Goal: Task Accomplishment & Management: Use online tool/utility

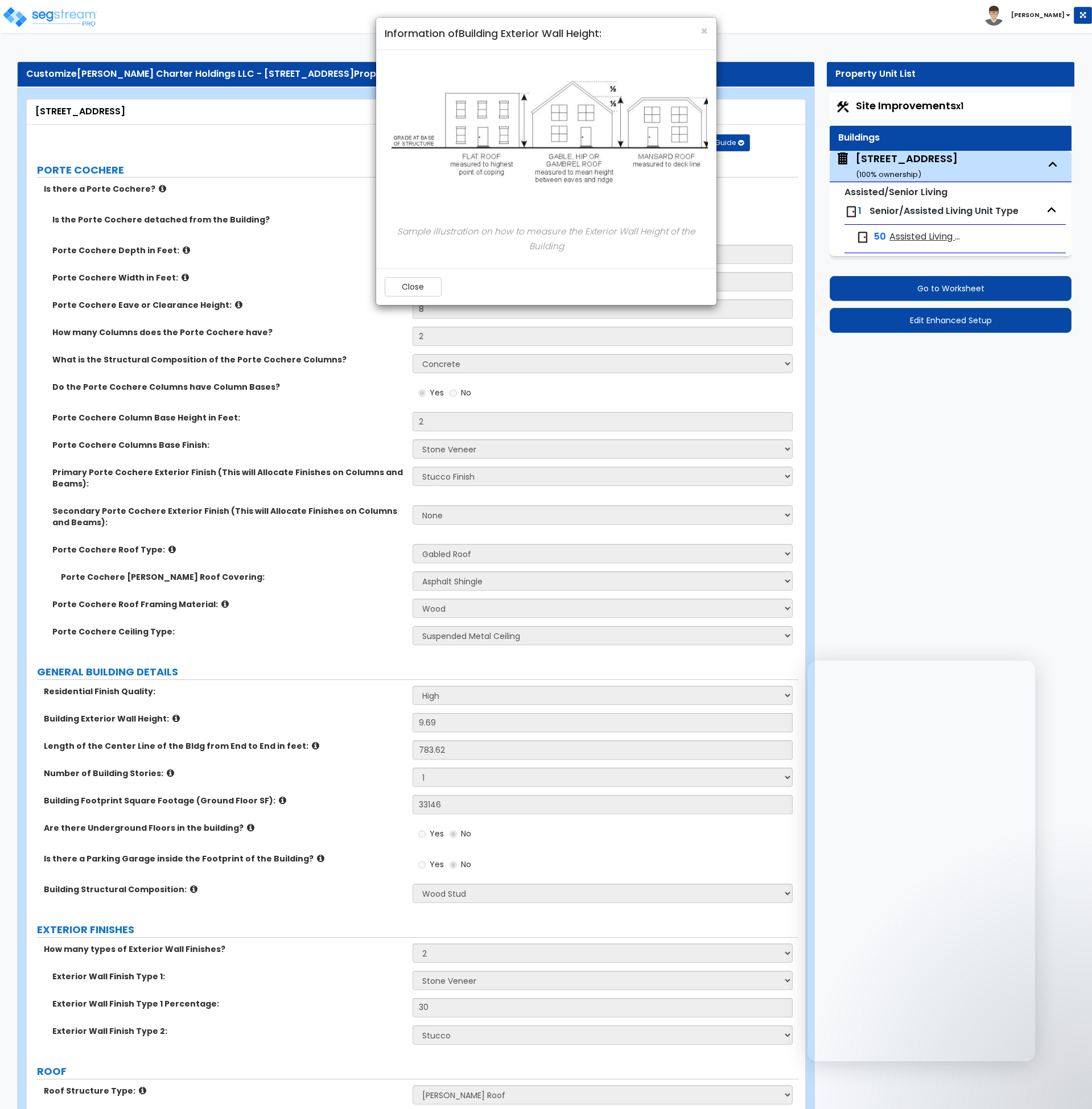
select select "3"
select select "5"
select select "2"
select select "1"
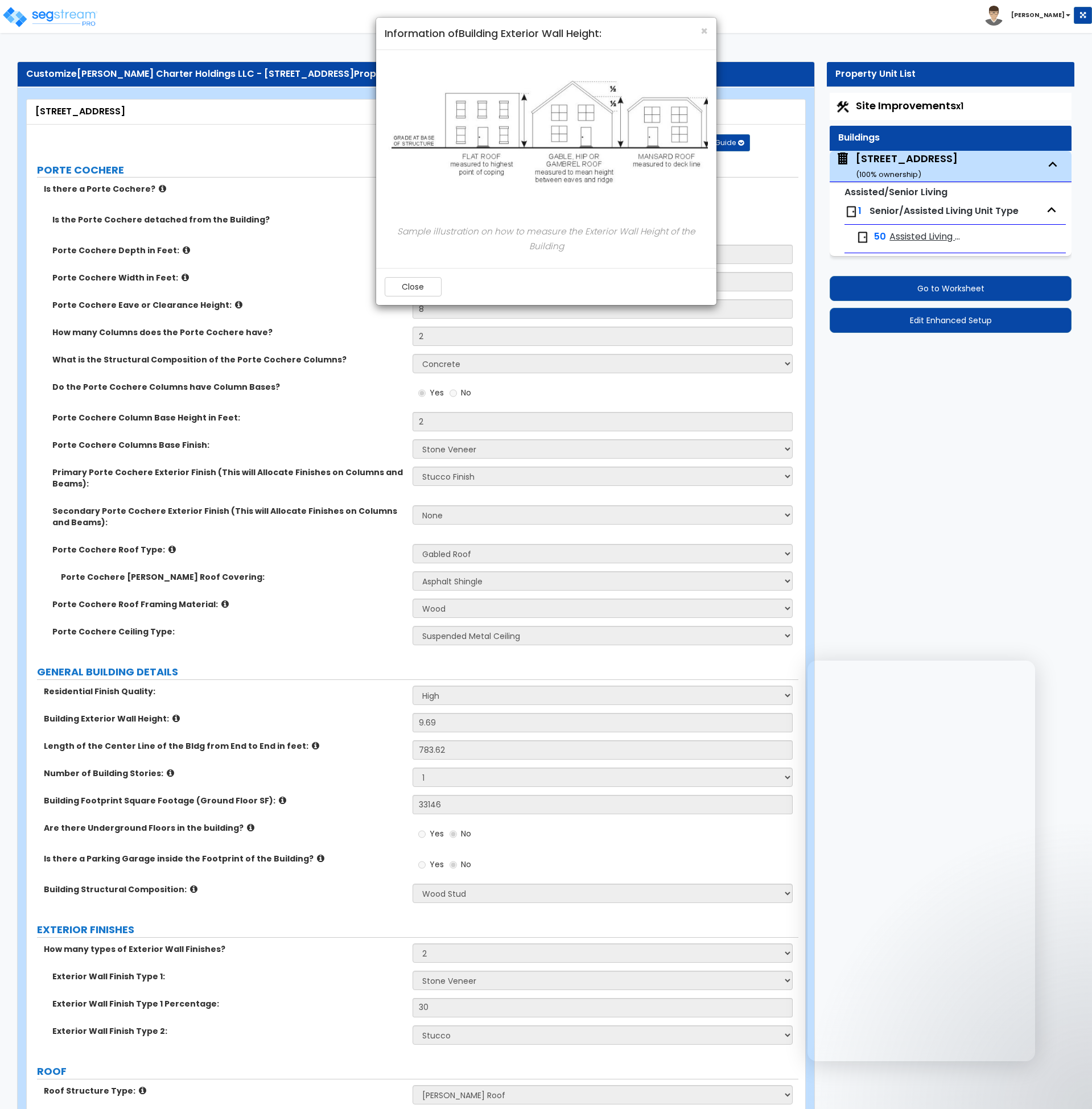
select select "1"
select select "2"
select select "7"
select select "2"
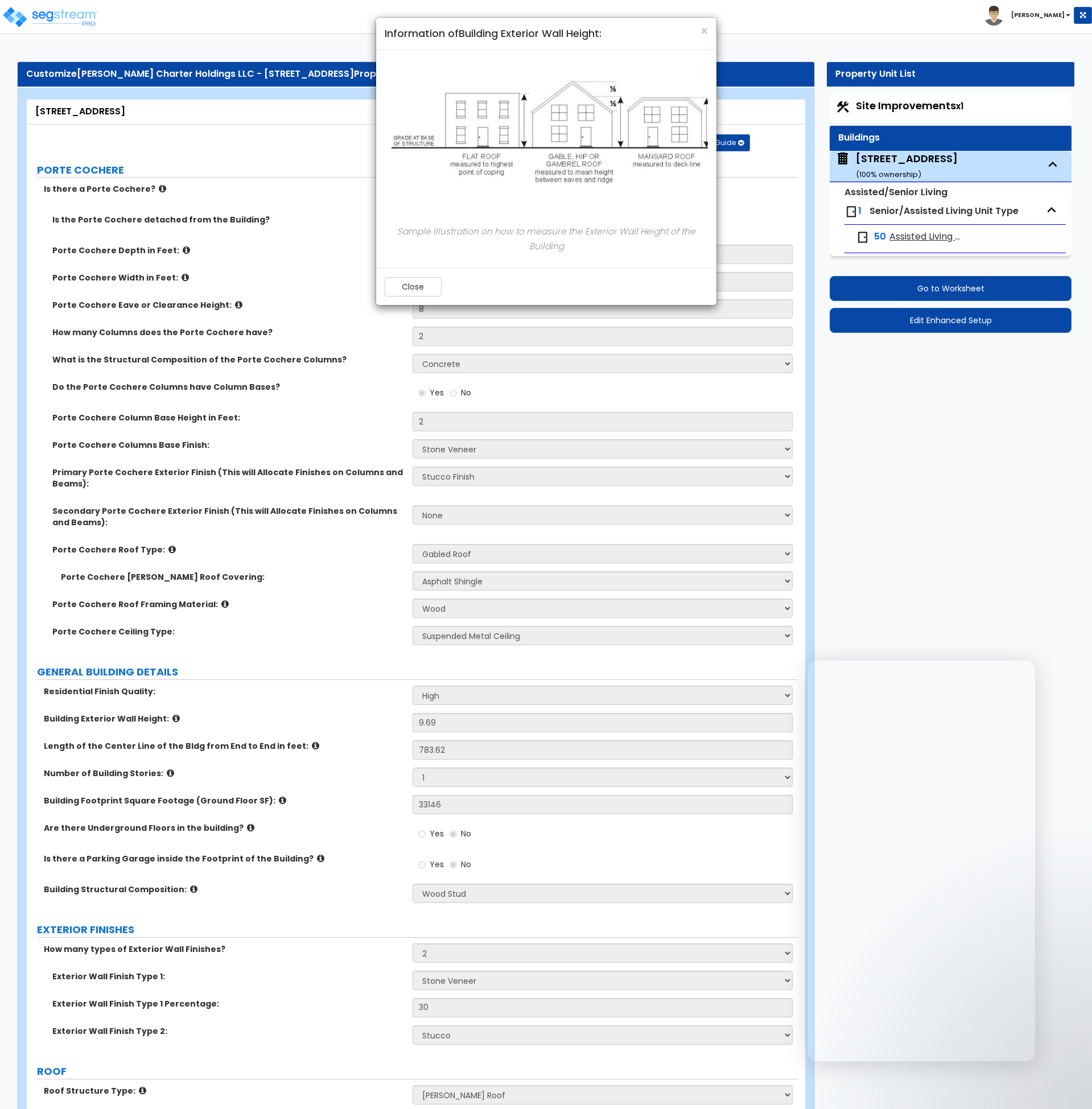
select select "3"
select select "7"
select select "1"
select select "2"
select select "1"
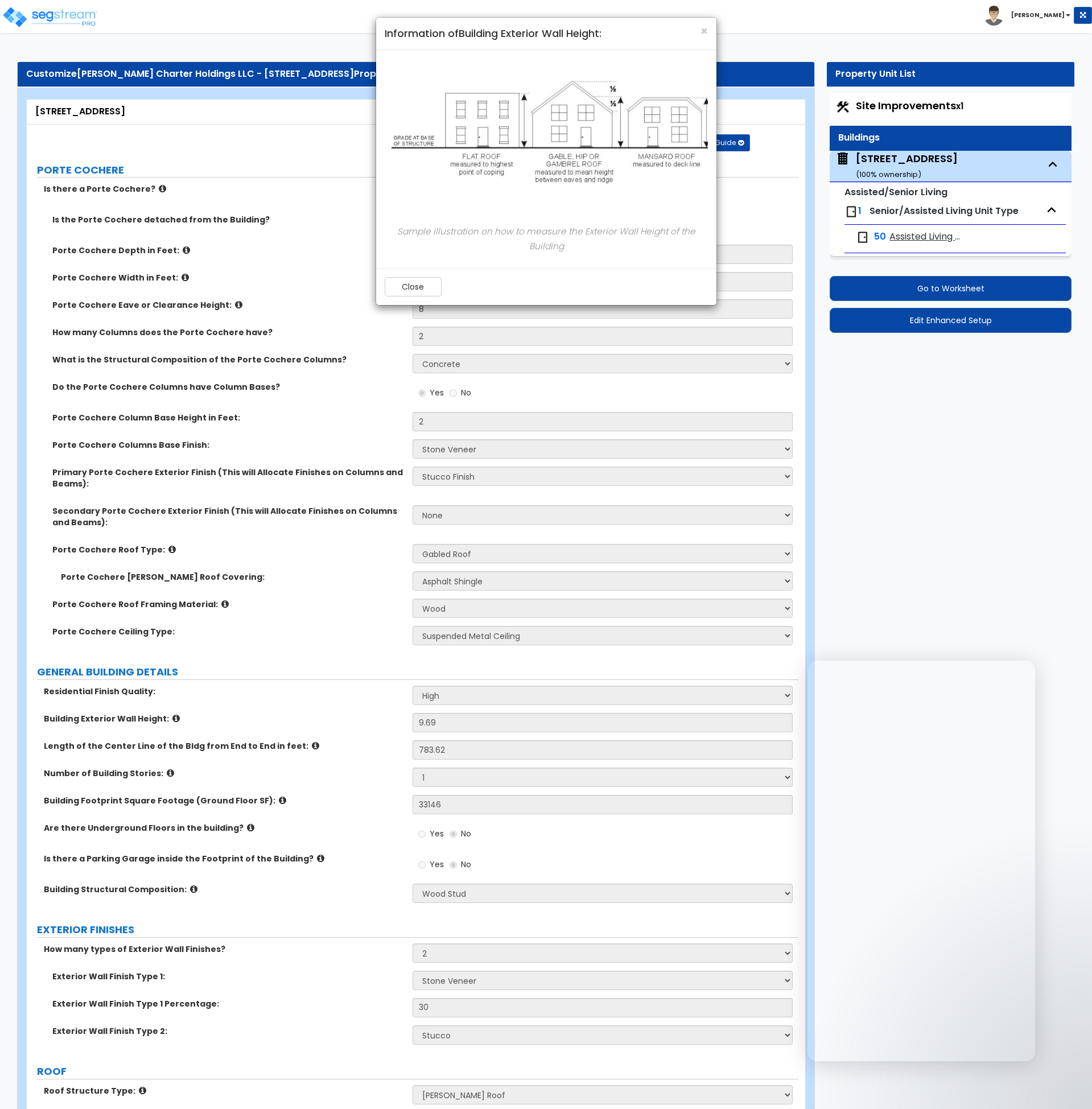
select select "2"
select select "3"
select select "1"
select select "2"
select select "1"
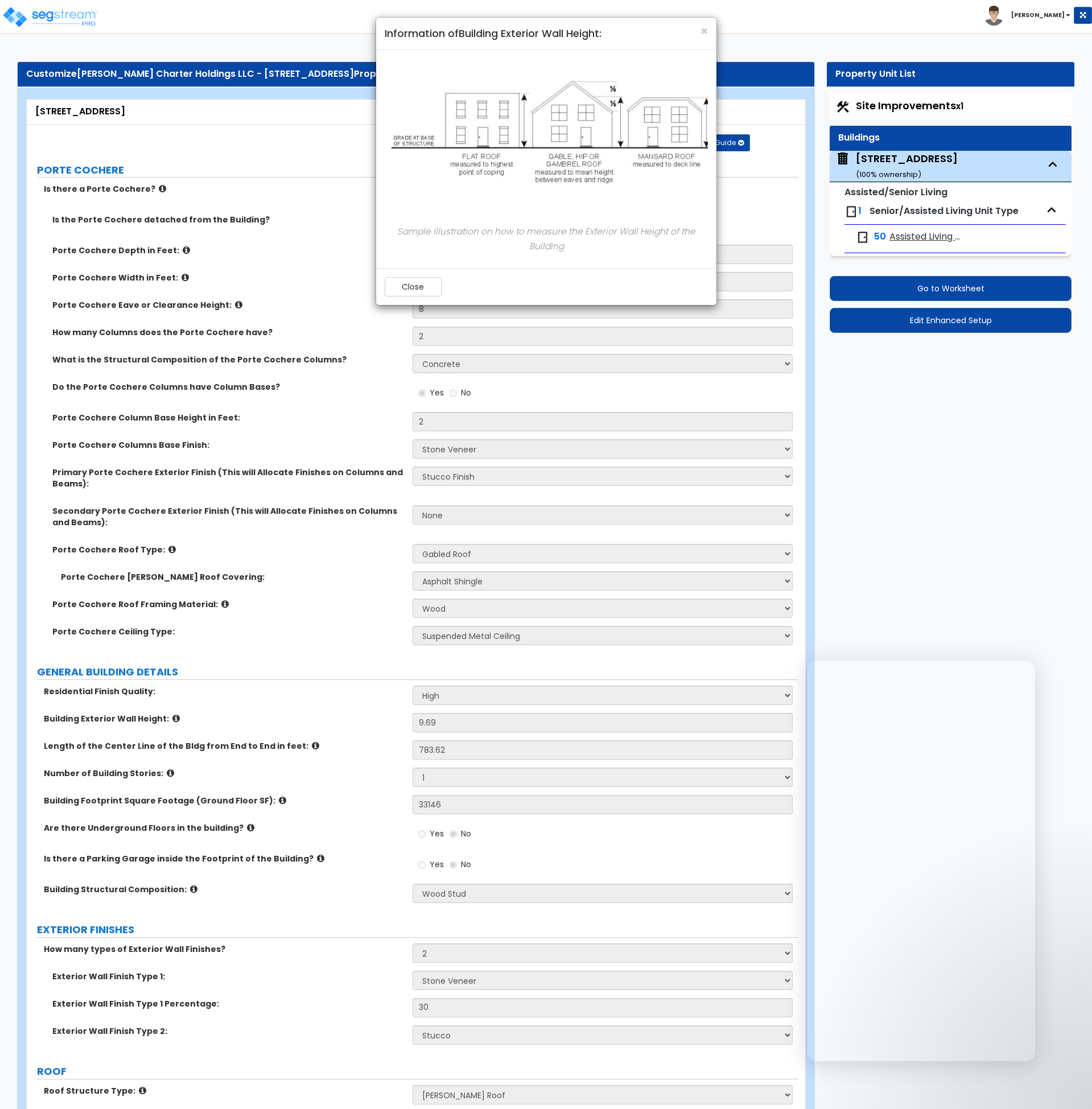
select select "5"
select select "1"
select select "5"
select select "1"
select select "5"
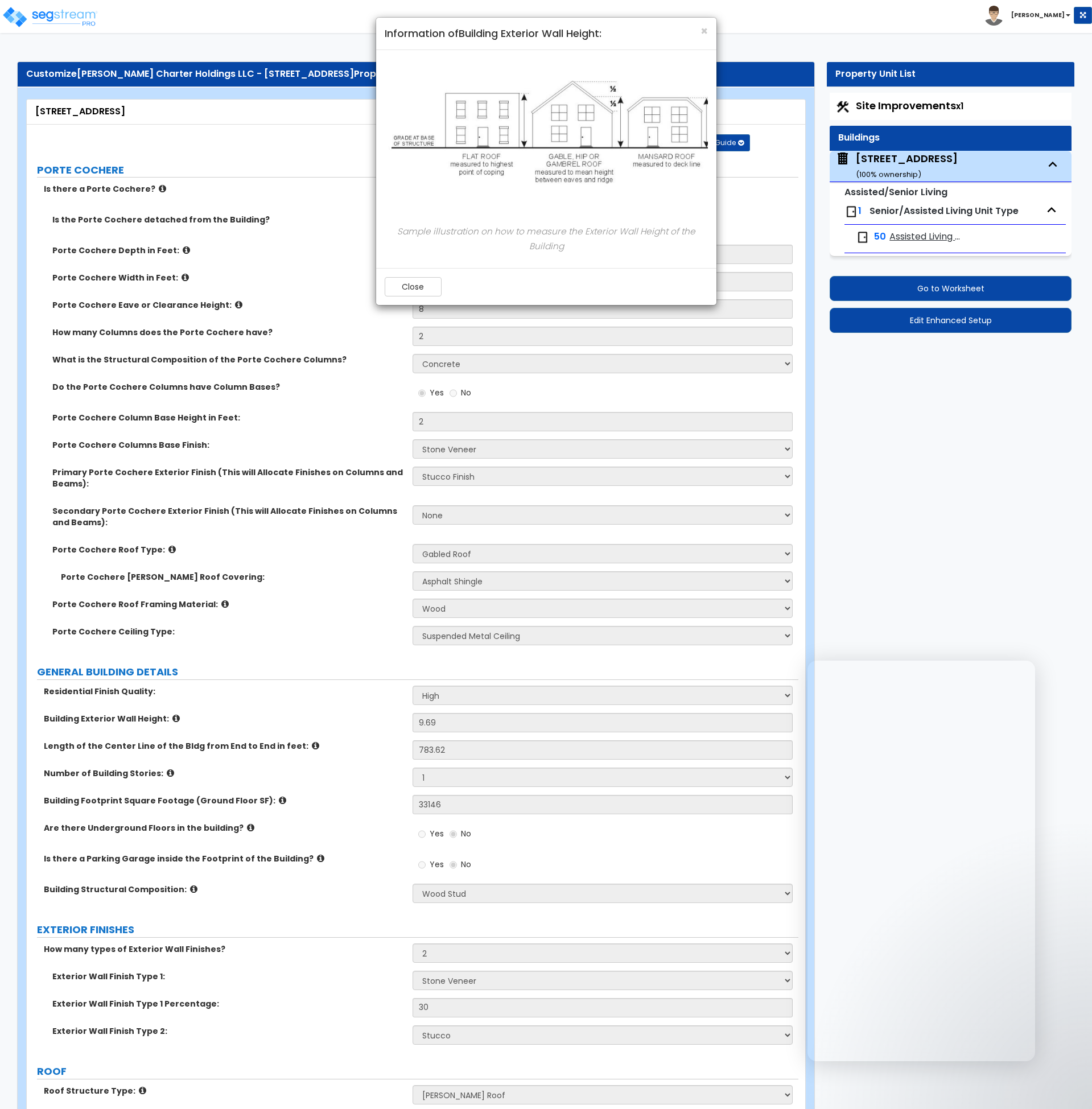
select select "1"
select select "5"
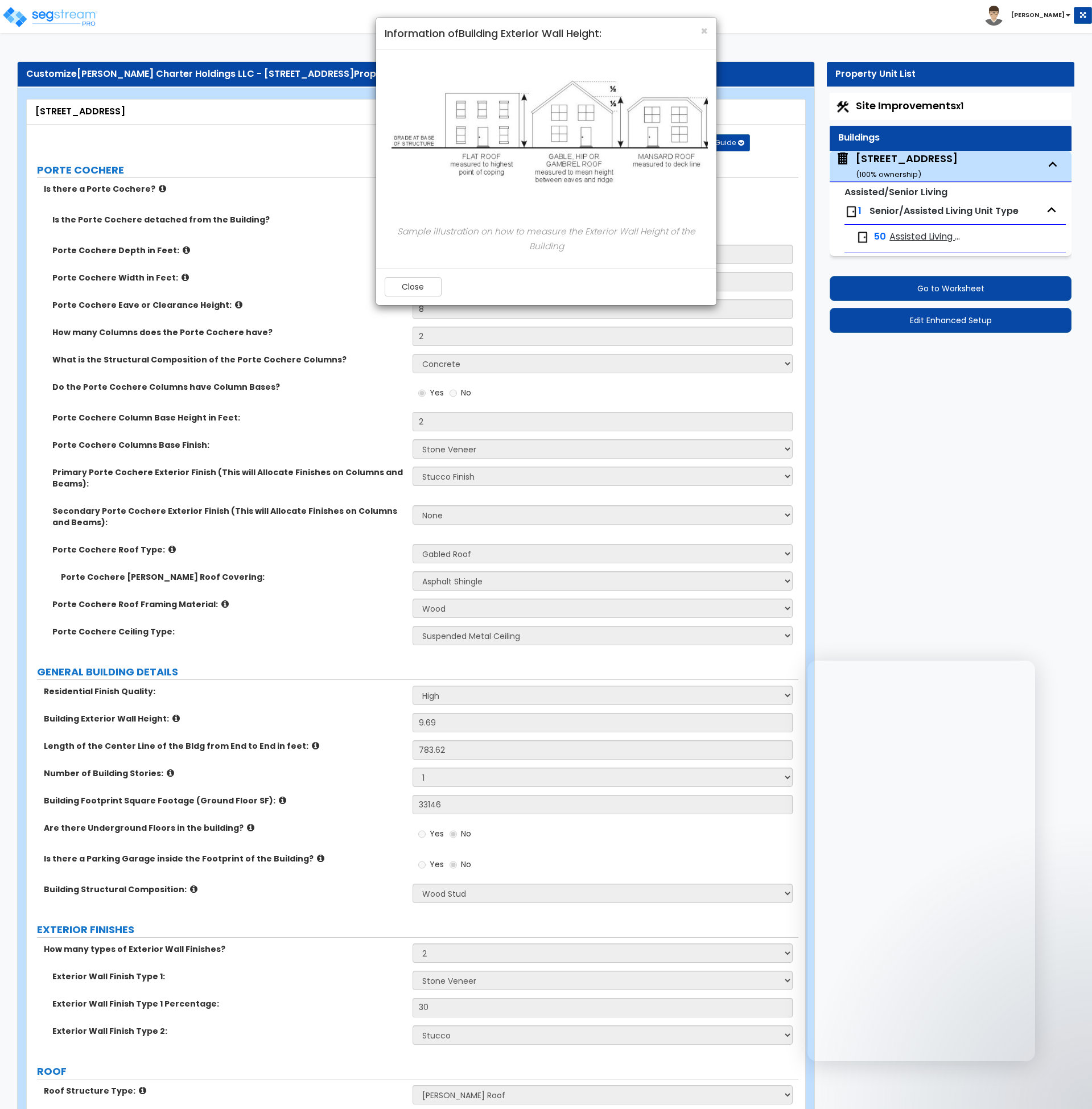
select select "4"
select select "5"
select select "3"
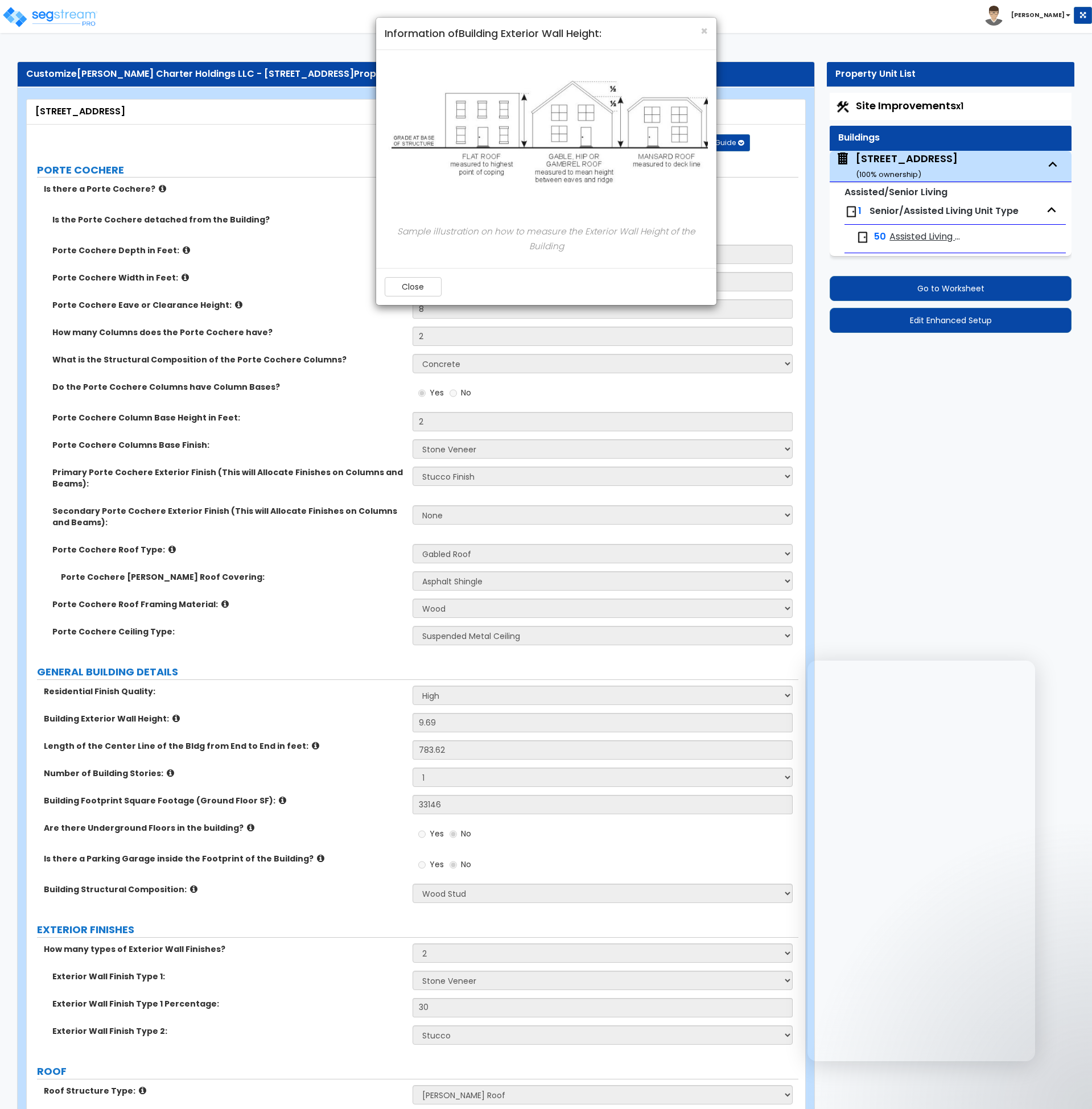
select select "1"
select select "2"
select select "1"
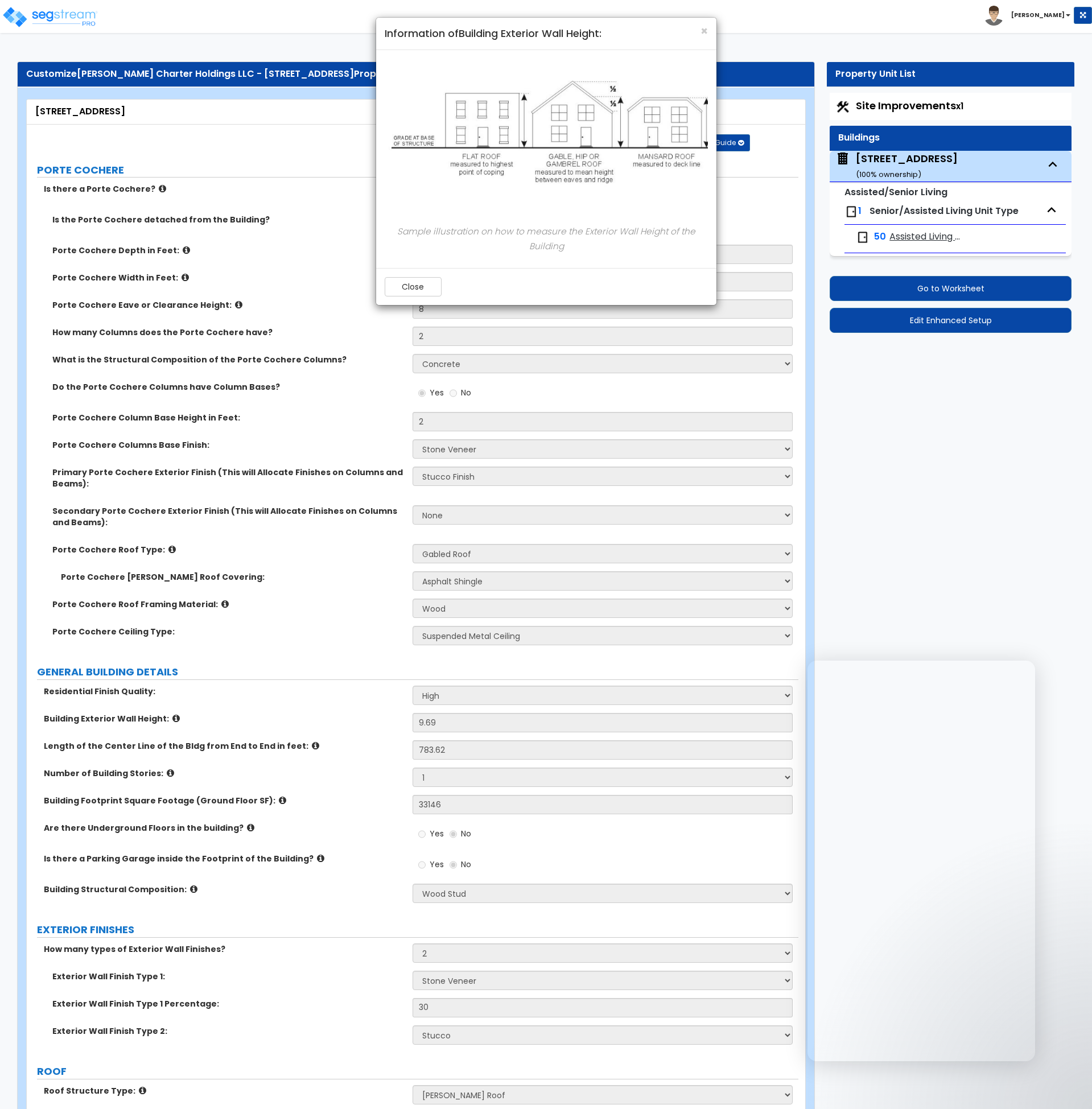
select select "4"
select select "1"
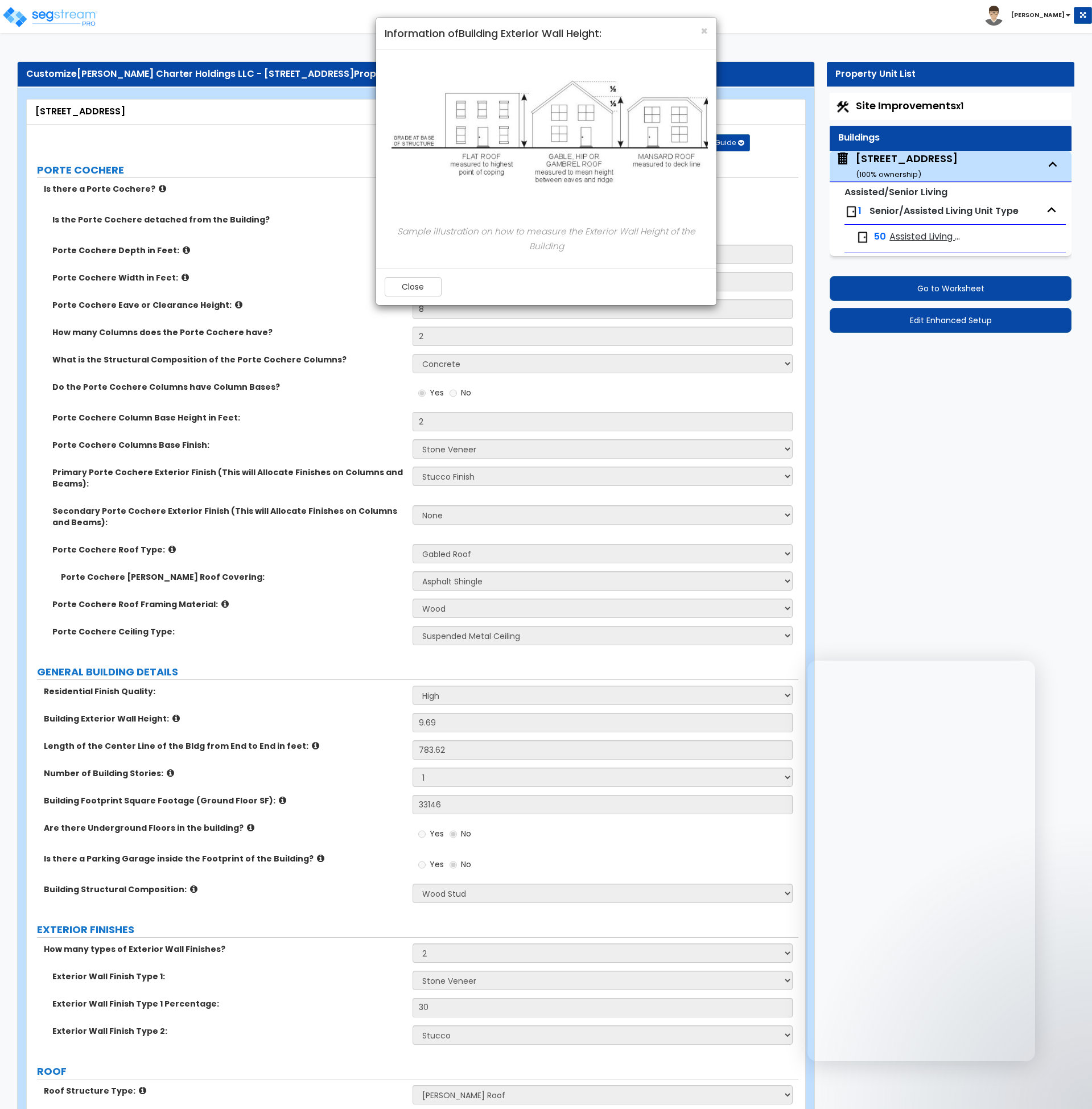
select select "2"
select select "3"
select select "5"
select select "3"
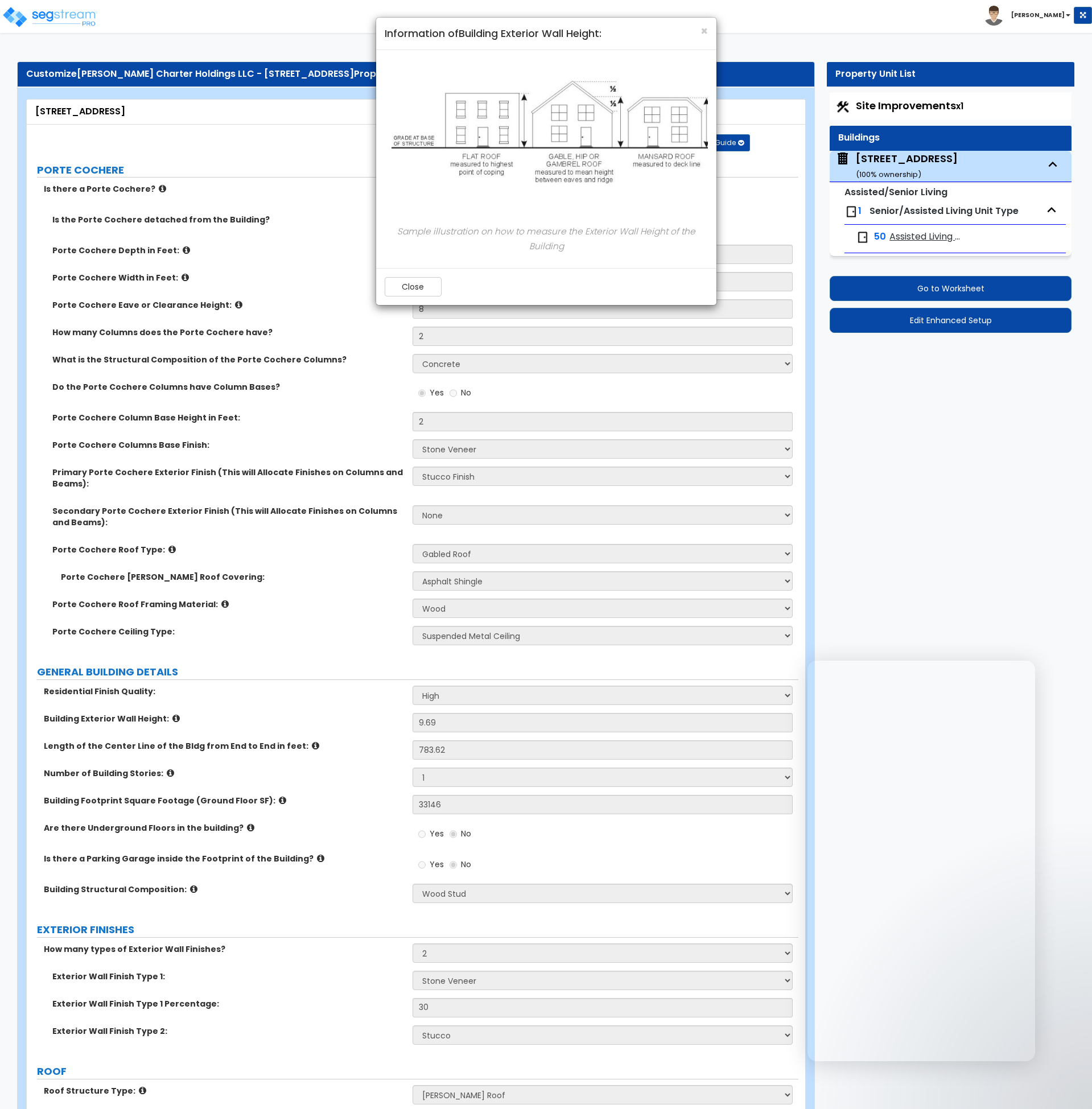
select select "1"
select select "2"
select select "3"
select select "5"
select select "4"
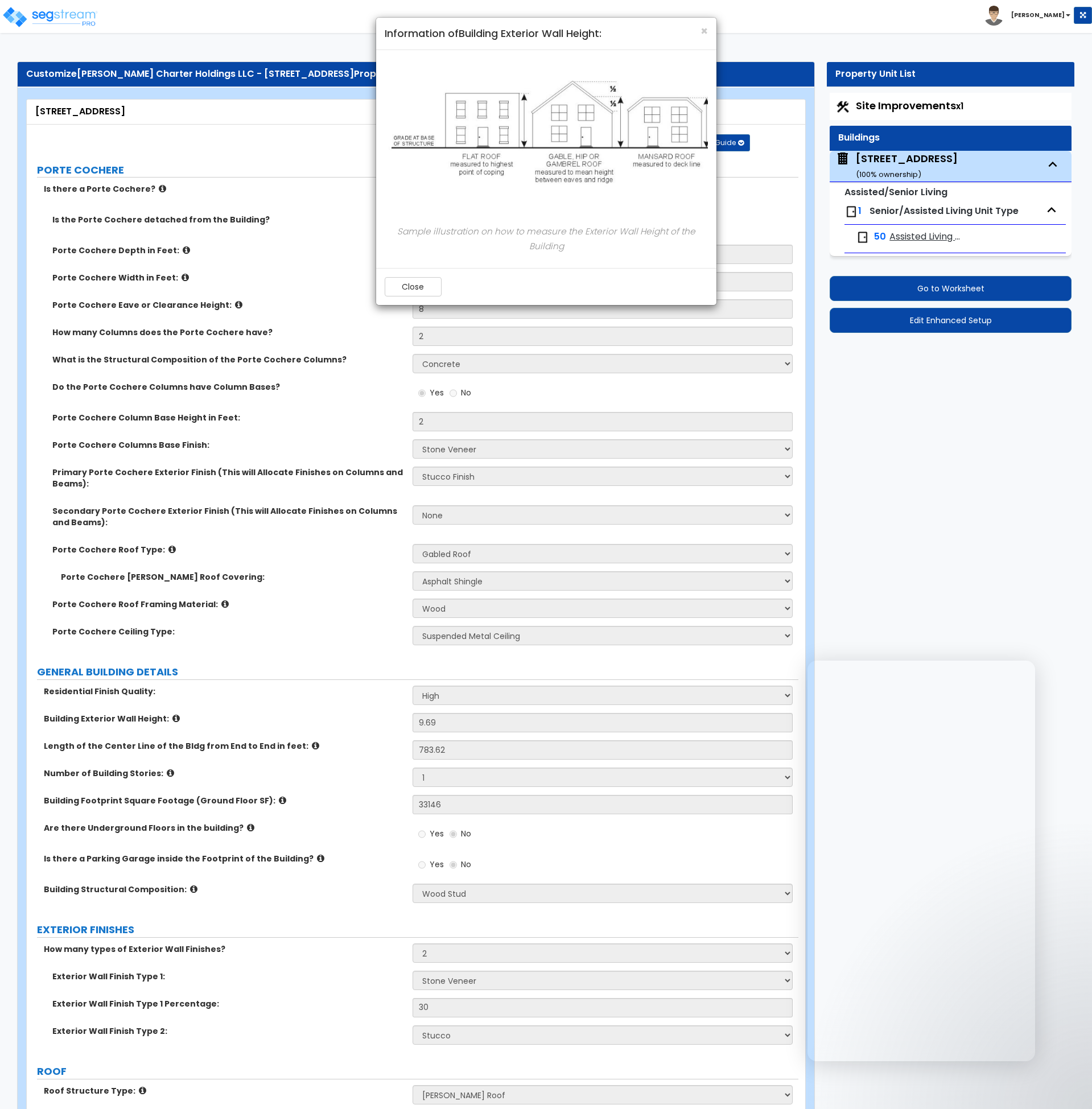
select select "1"
select select "3"
select select "2"
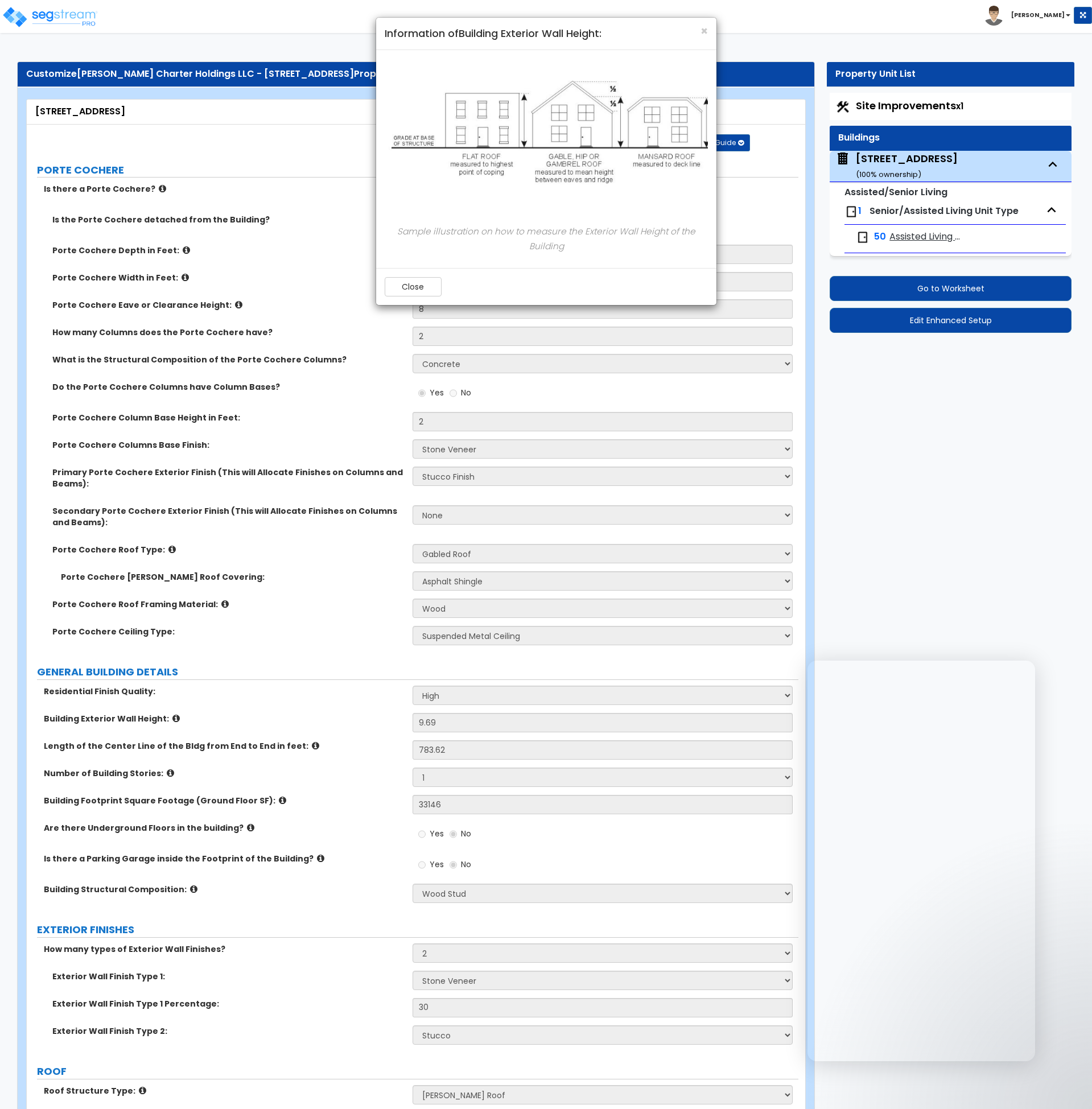
select select "1"
select select "3"
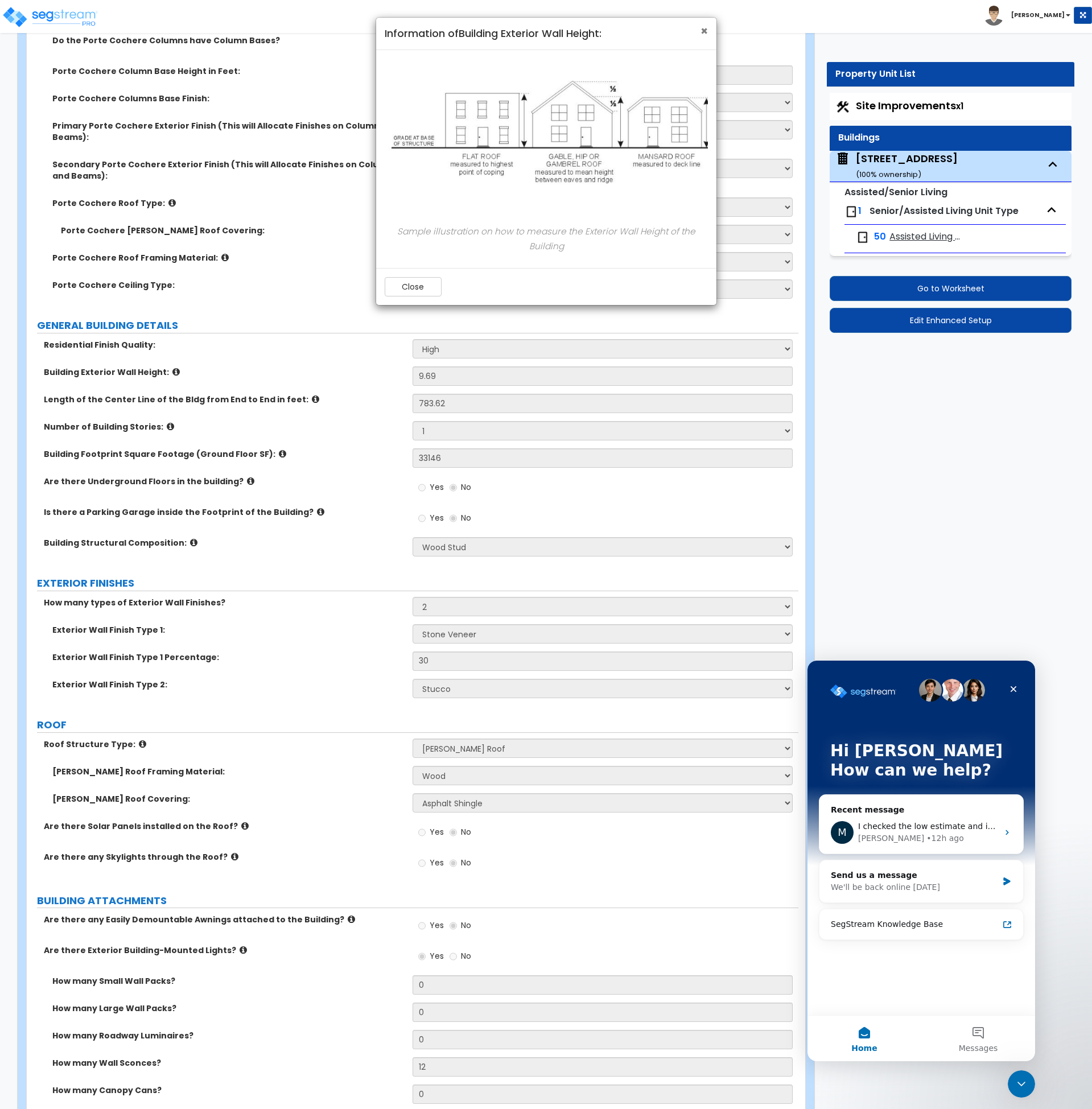
click at [702, 28] on span "×" at bounding box center [704, 31] width 7 height 16
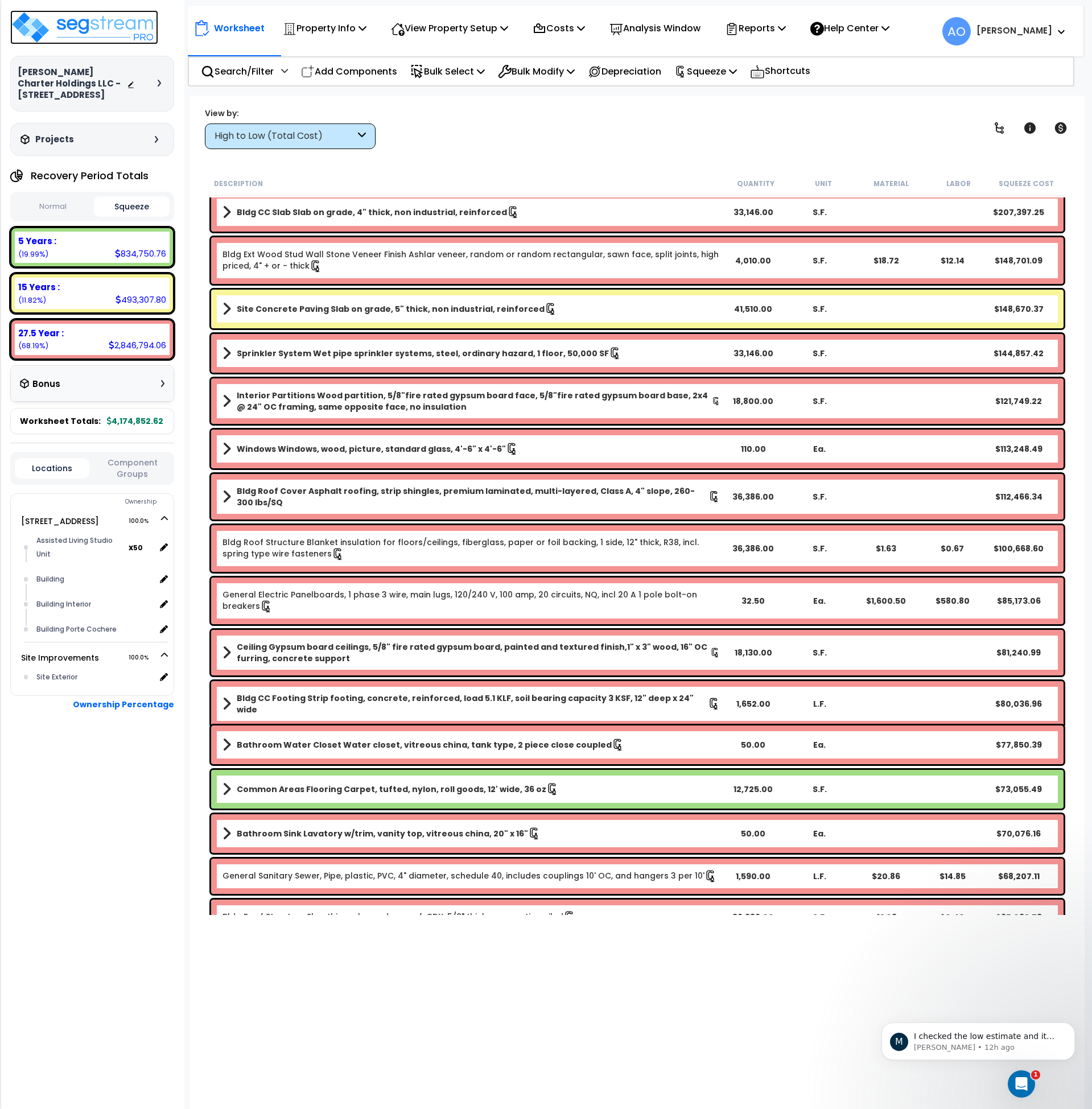
click at [110, 21] on img at bounding box center [85, 28] width 148 height 34
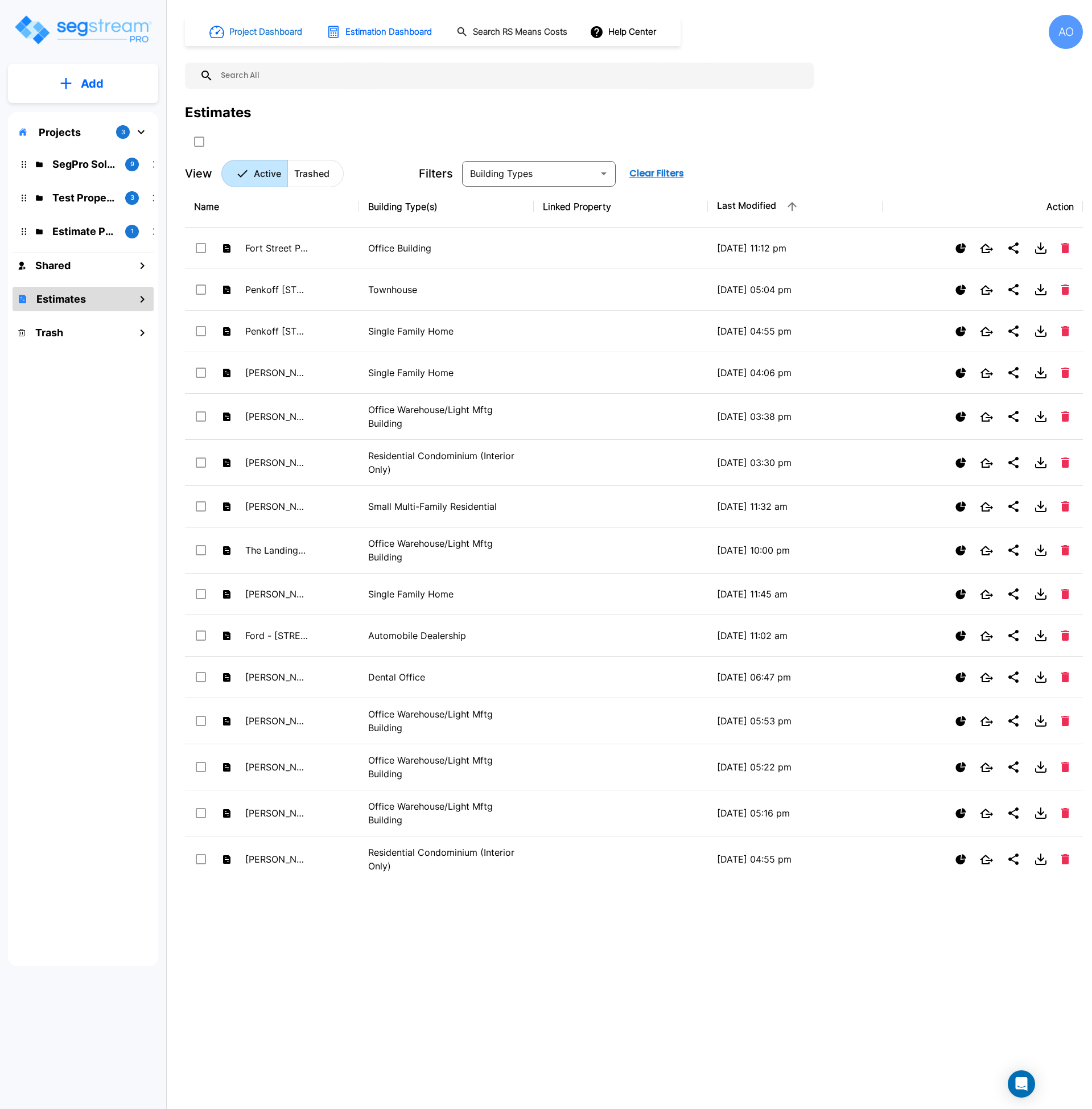
click at [268, 29] on h1 "Project Dashboard" at bounding box center [266, 31] width 73 height 13
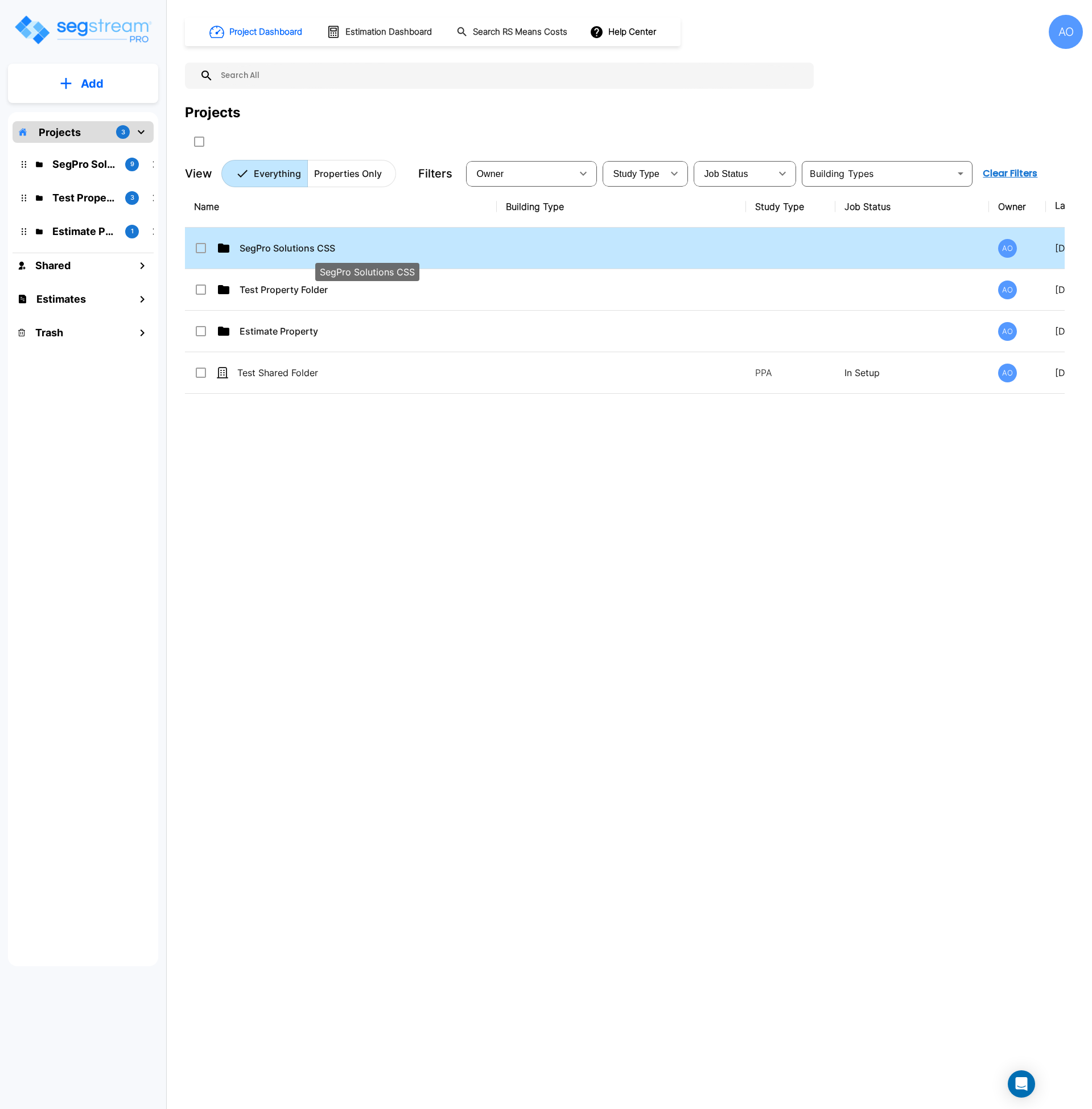
click at [324, 248] on p "SegPro Solutions CSS" at bounding box center [366, 248] width 255 height 13
checkbox input "true"
click at [324, 248] on p "SegPro Solutions CSS" at bounding box center [366, 248] width 255 height 13
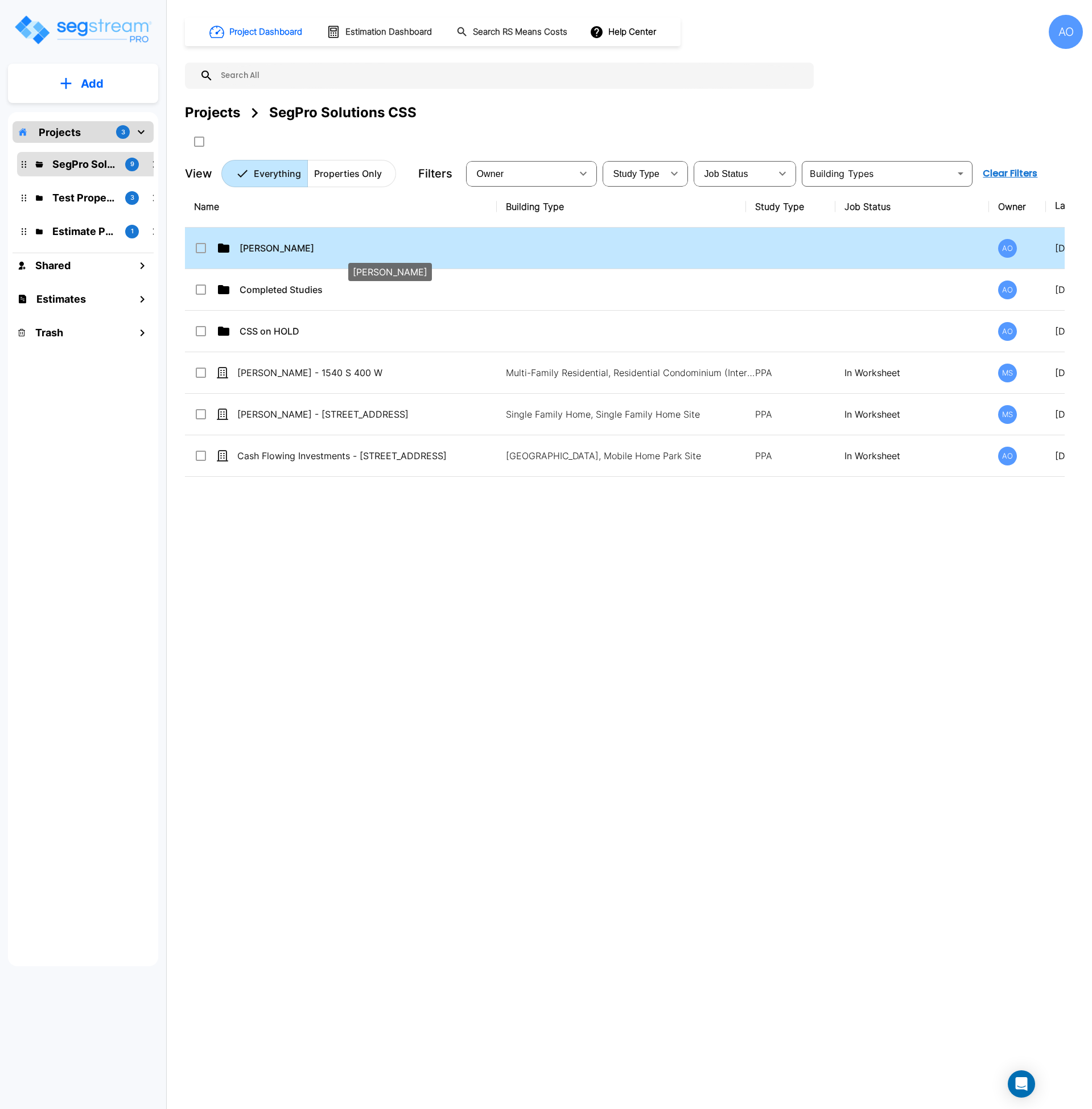
click at [324, 248] on p "Anjalie" at bounding box center [366, 248] width 255 height 13
checkbox input "true"
click at [324, 248] on p "Anjalie" at bounding box center [366, 248] width 255 height 13
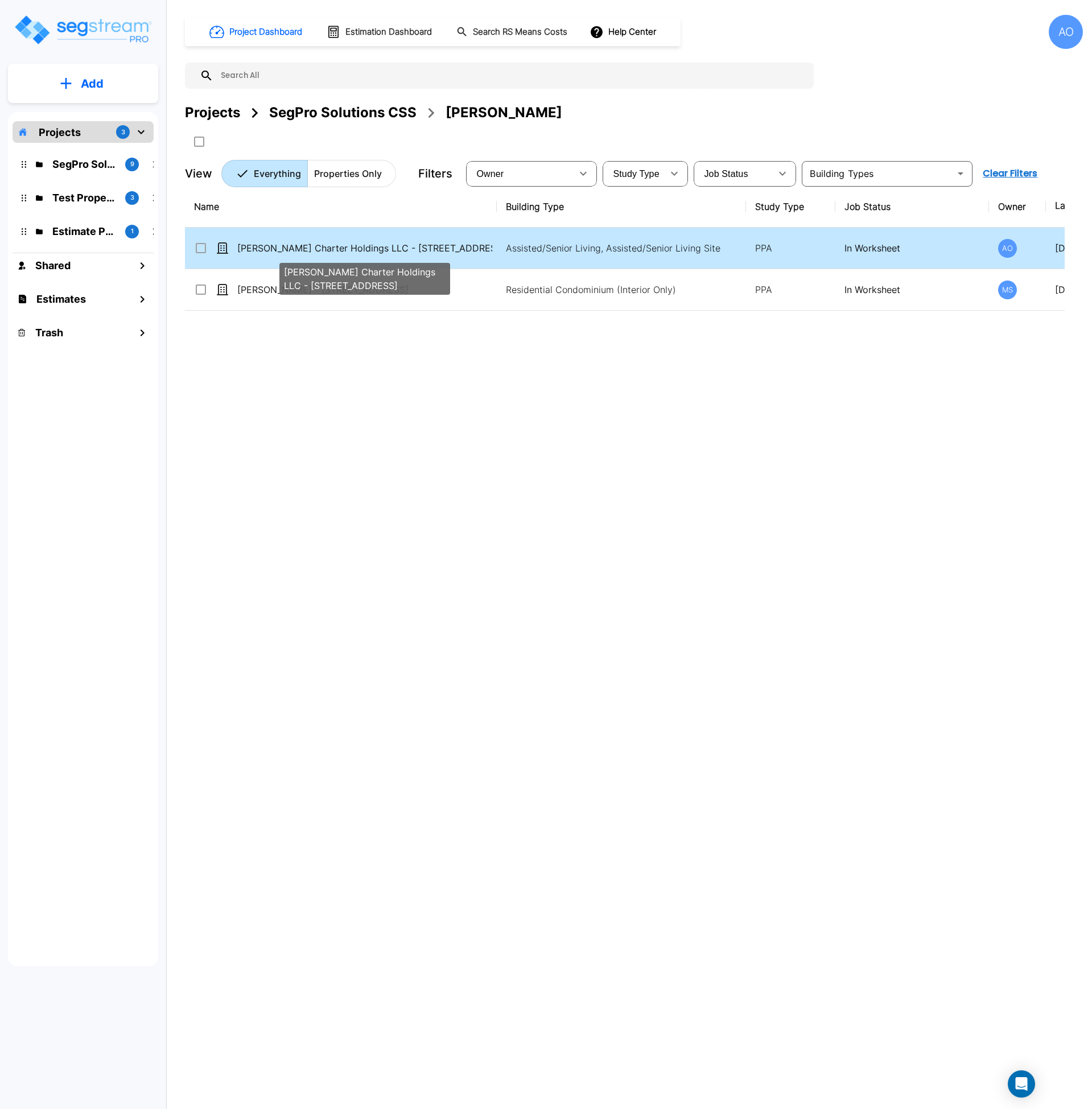
click at [341, 245] on p "[PERSON_NAME] Charter Holdings LLC - [STREET_ADDRESS]" at bounding box center [364, 248] width 255 height 13
checkbox input "true"
click at [341, 245] on p "[PERSON_NAME] Charter Holdings LLC - [STREET_ADDRESS]" at bounding box center [364, 248] width 255 height 13
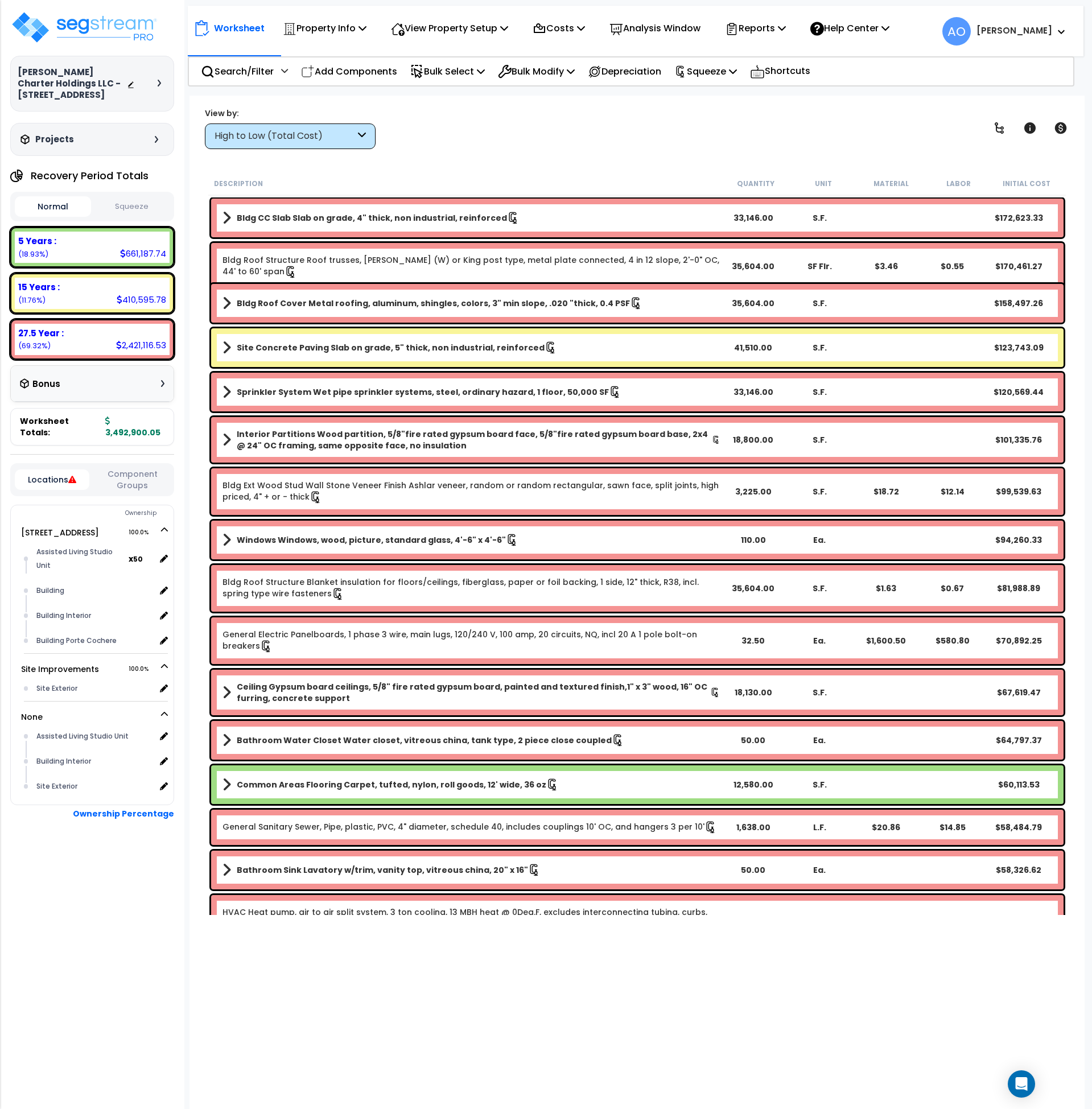
click at [132, 208] on button "Squeeze" at bounding box center [132, 206] width 76 height 20
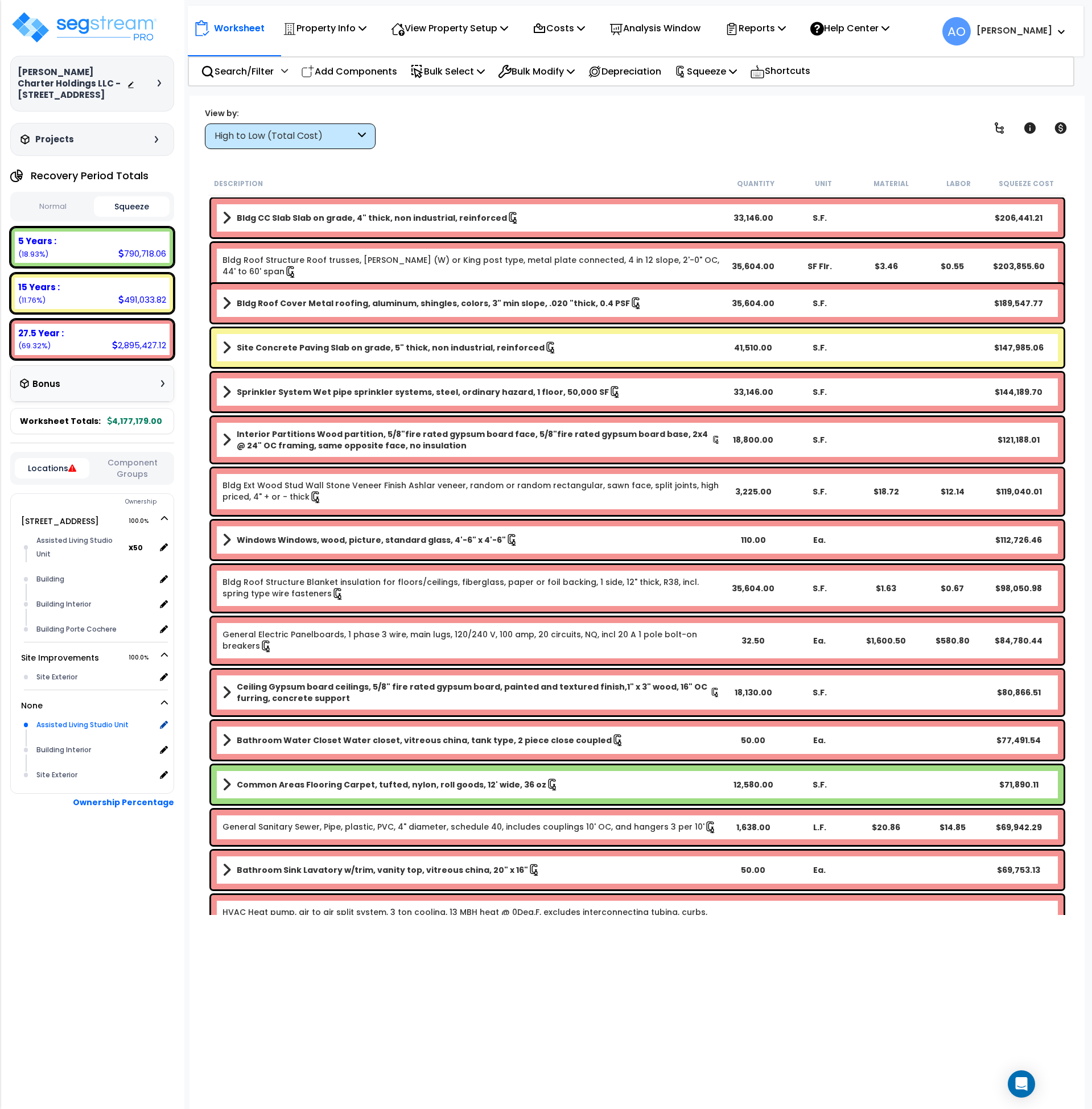
click at [61, 718] on div "Assisted Living Studio Unit" at bounding box center [94, 725] width 122 height 13
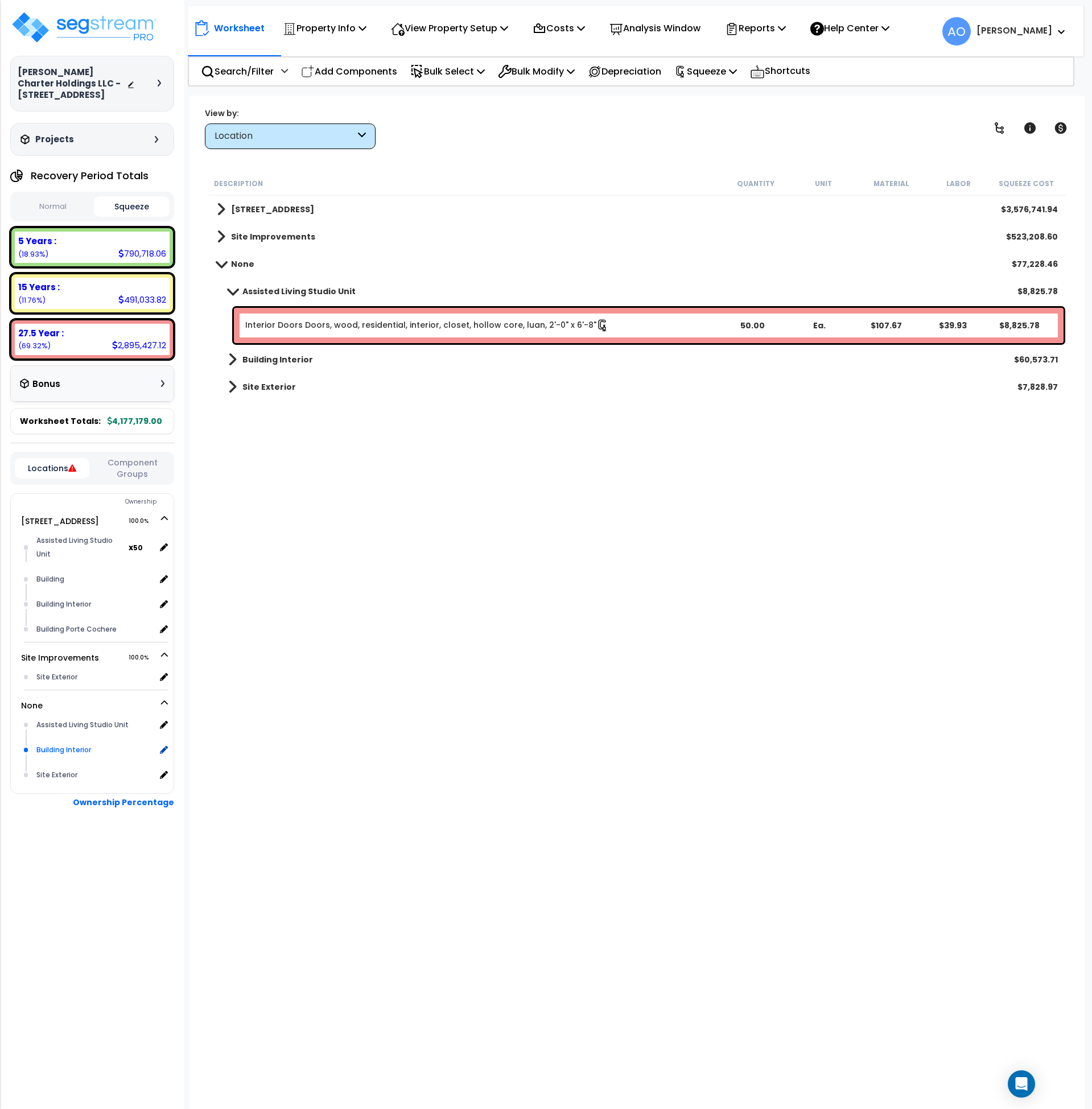
click at [68, 743] on div "Building Interior" at bounding box center [94, 749] width 122 height 13
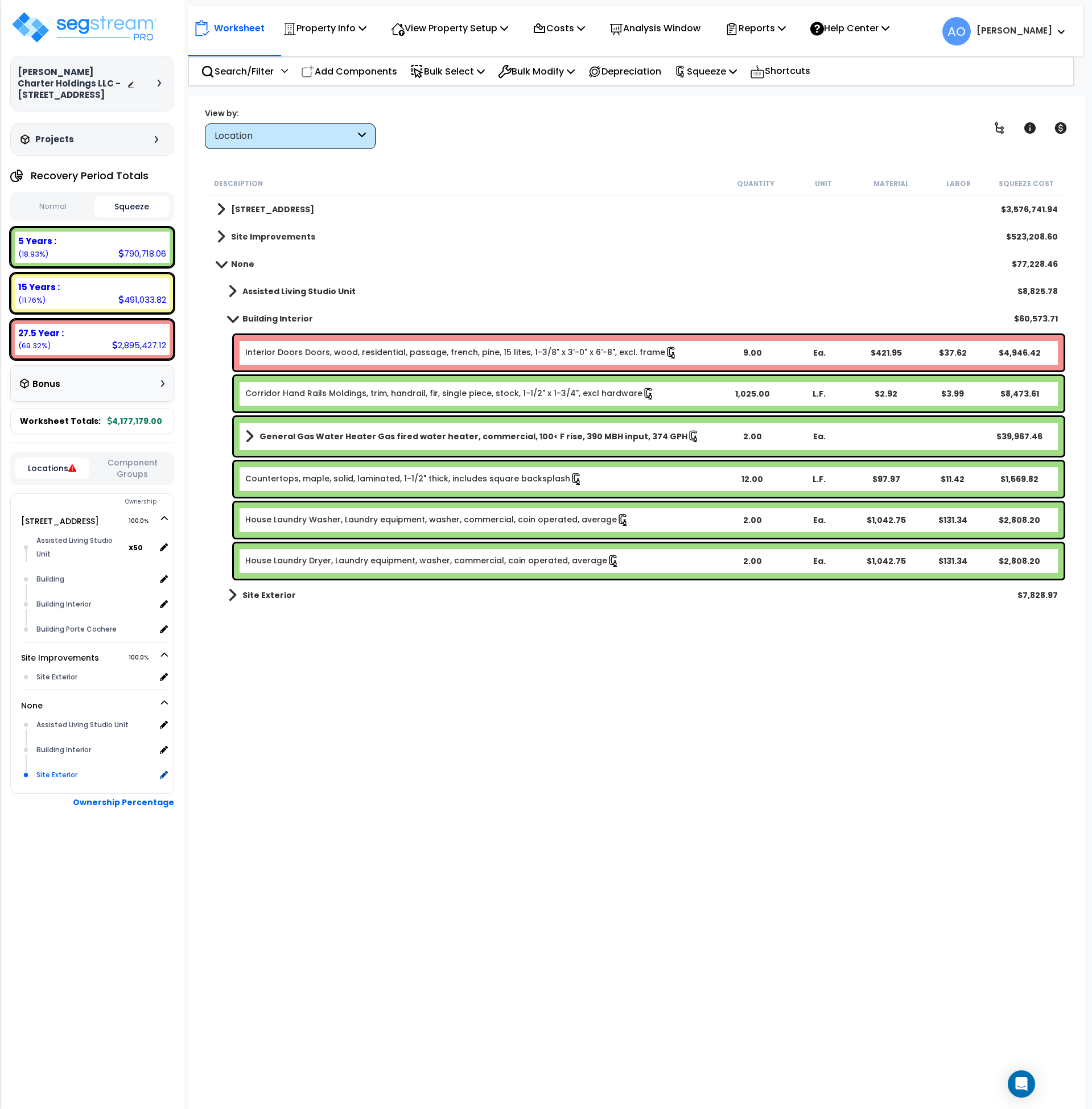
click at [63, 768] on div "Site Exterior" at bounding box center [94, 775] width 122 height 13
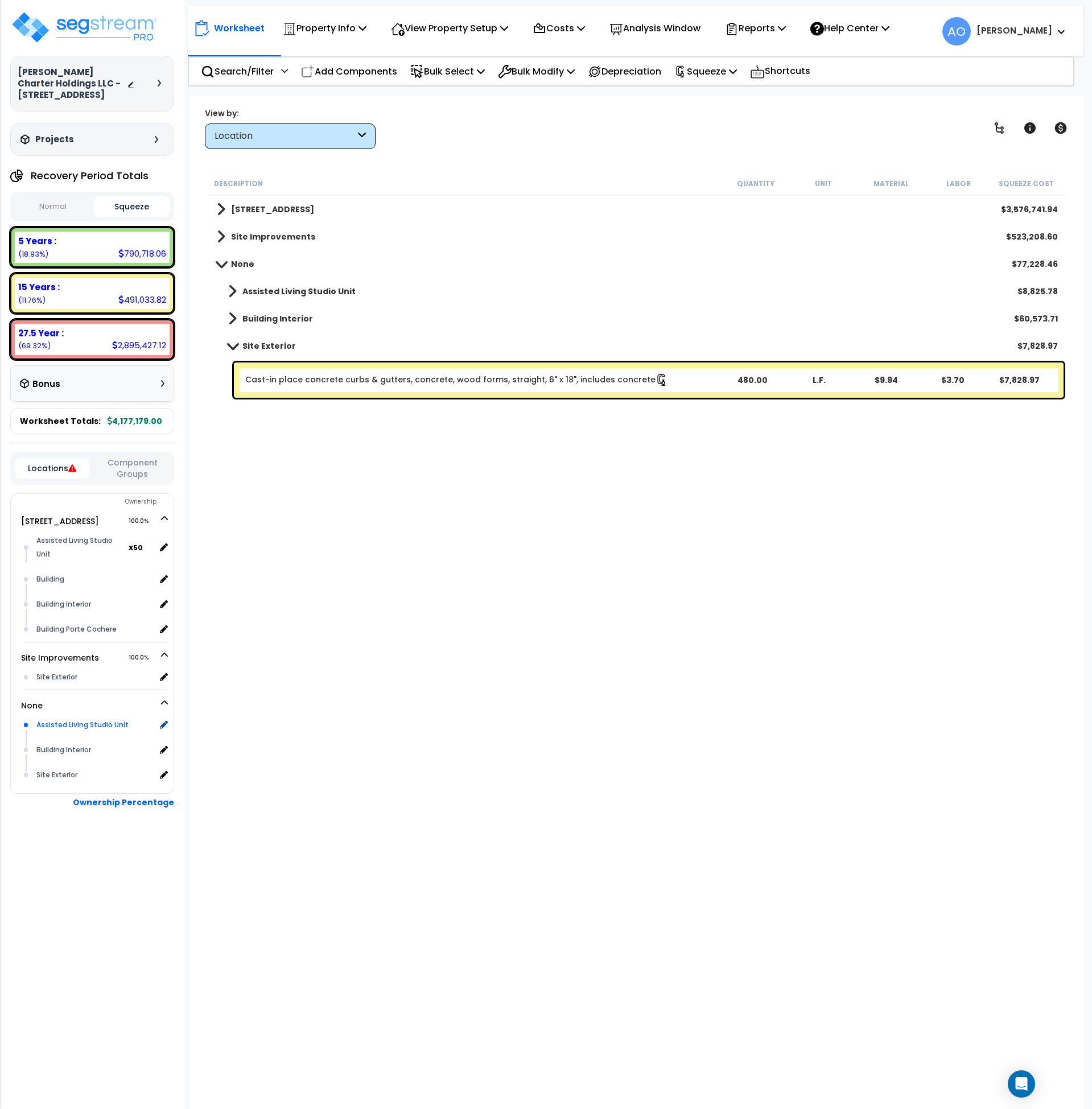
click at [78, 718] on div "Assisted Living Studio Unit" at bounding box center [94, 725] width 122 height 13
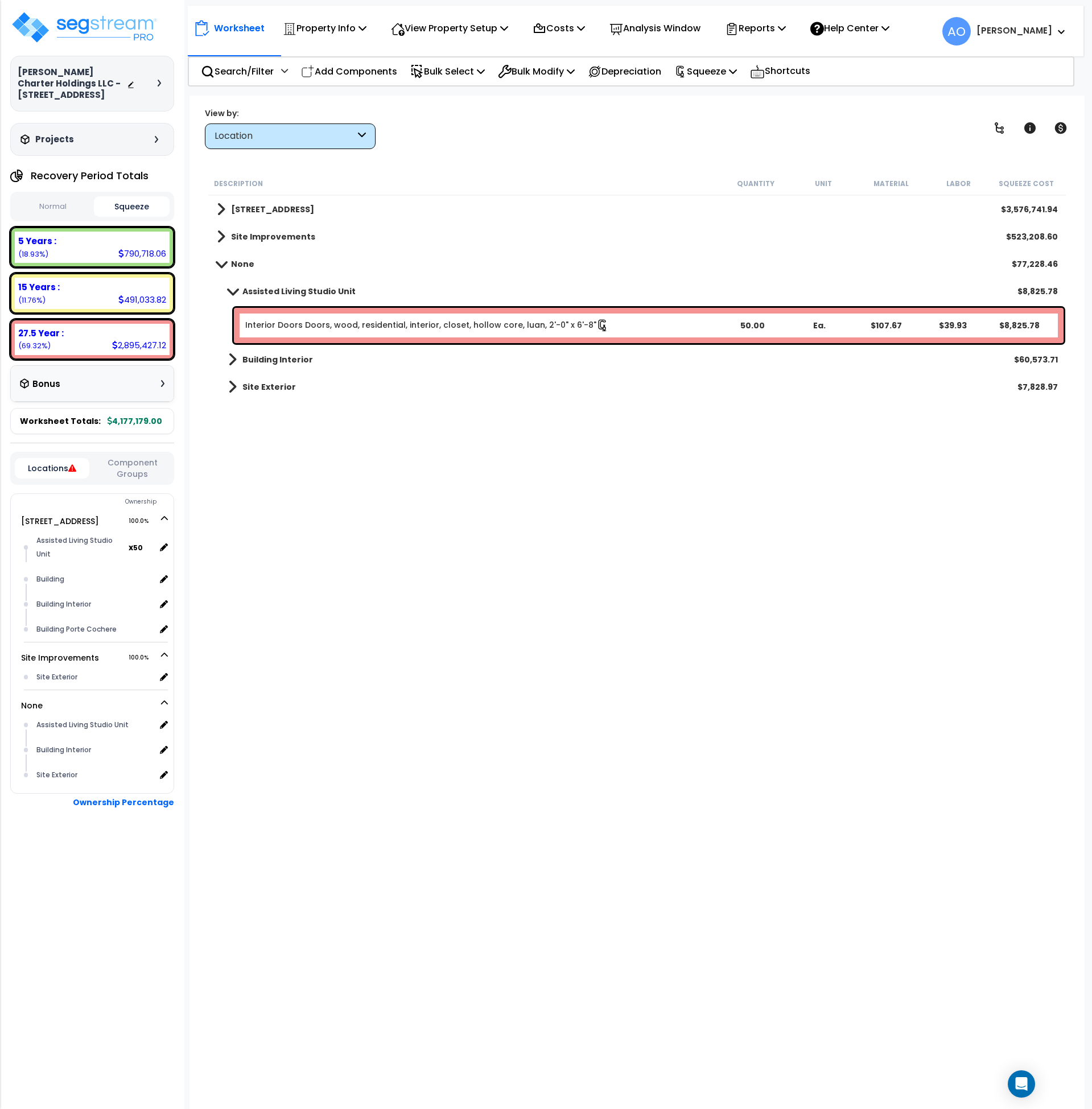
click at [340, 320] on link "Interior Doors Doors, wood, residential, interior, closet, hollow core, luan, 2…" at bounding box center [427, 325] width 364 height 13
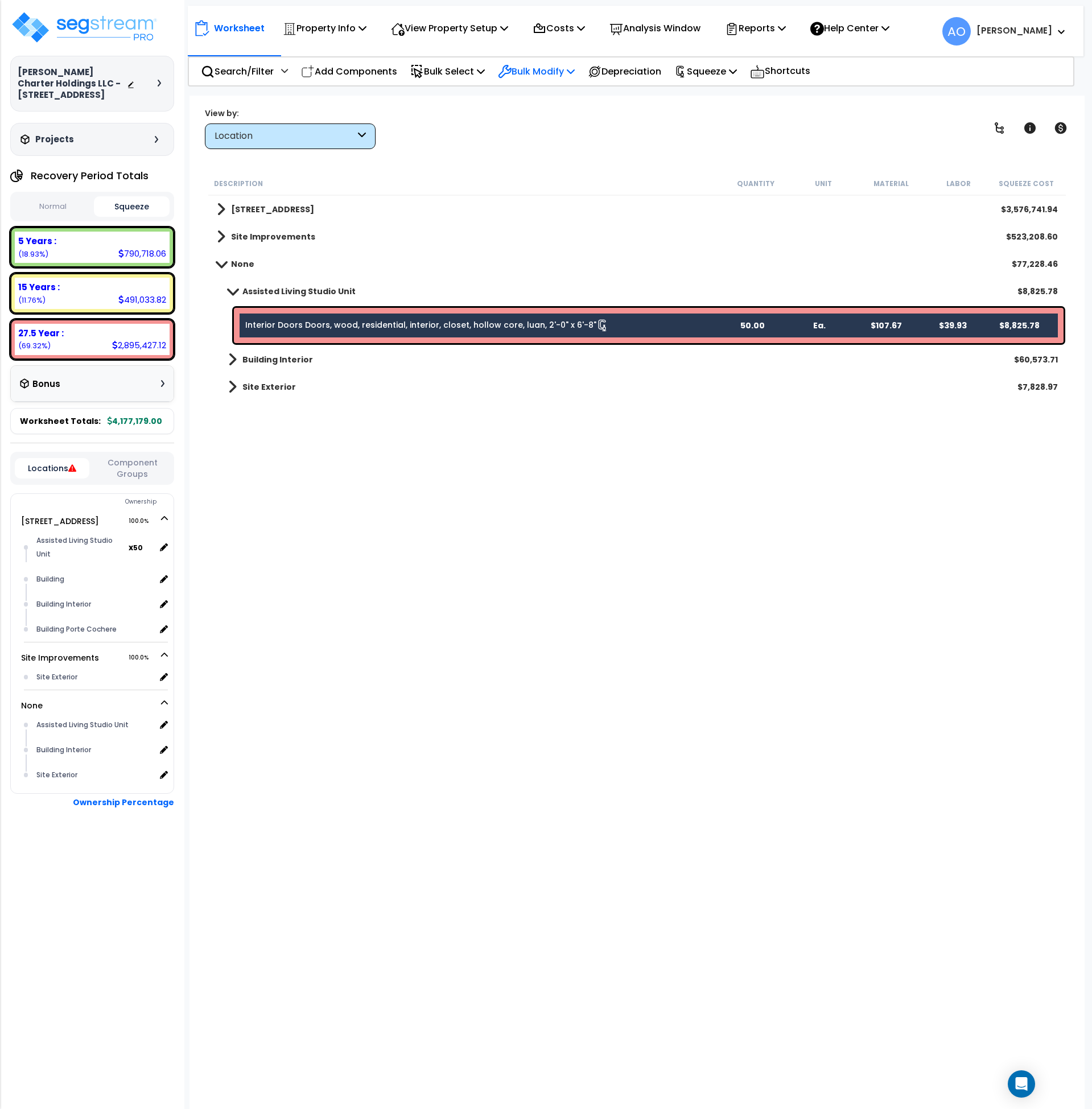
click at [562, 73] on p "Bulk Modify" at bounding box center [536, 71] width 77 height 16
click at [571, 119] on link "Modify Total Cost Factor" at bounding box center [577, 120] width 170 height 22
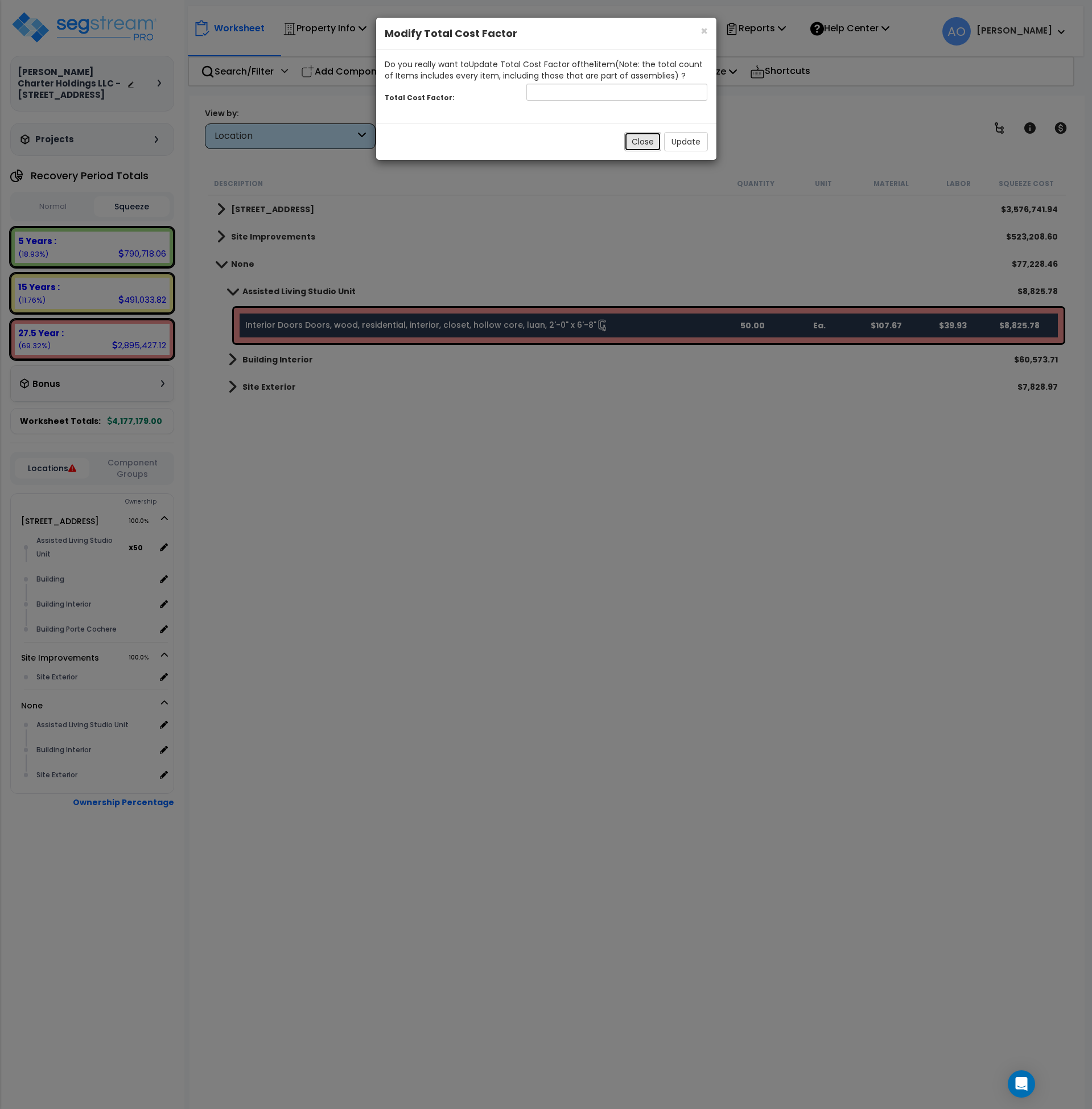
click at [638, 141] on button "Close" at bounding box center [642, 141] width 37 height 19
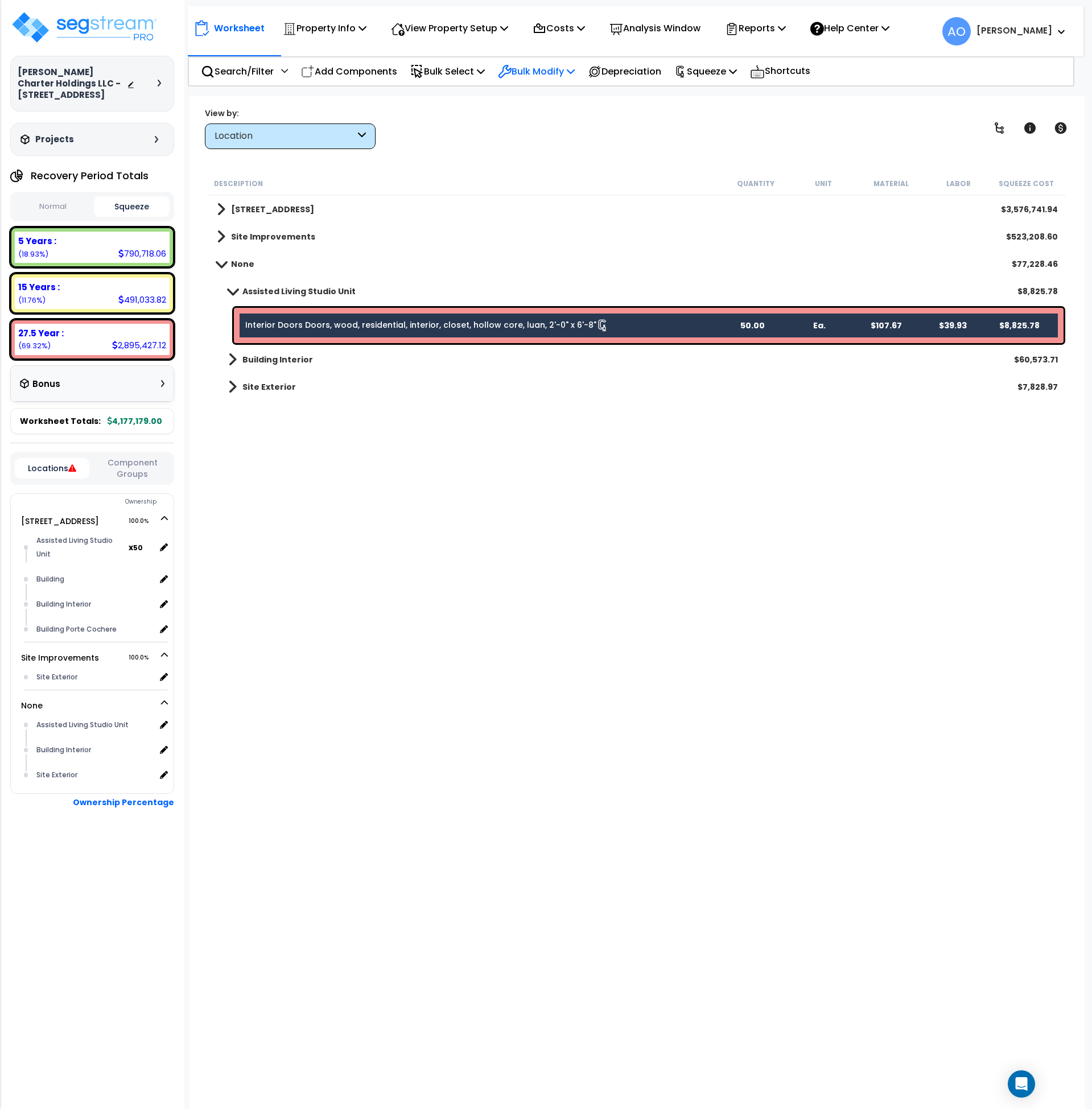
click at [574, 76] on p "Bulk Modify" at bounding box center [536, 71] width 77 height 16
click at [559, 144] on link "Modify Location of Selected" at bounding box center [577, 144] width 170 height 22
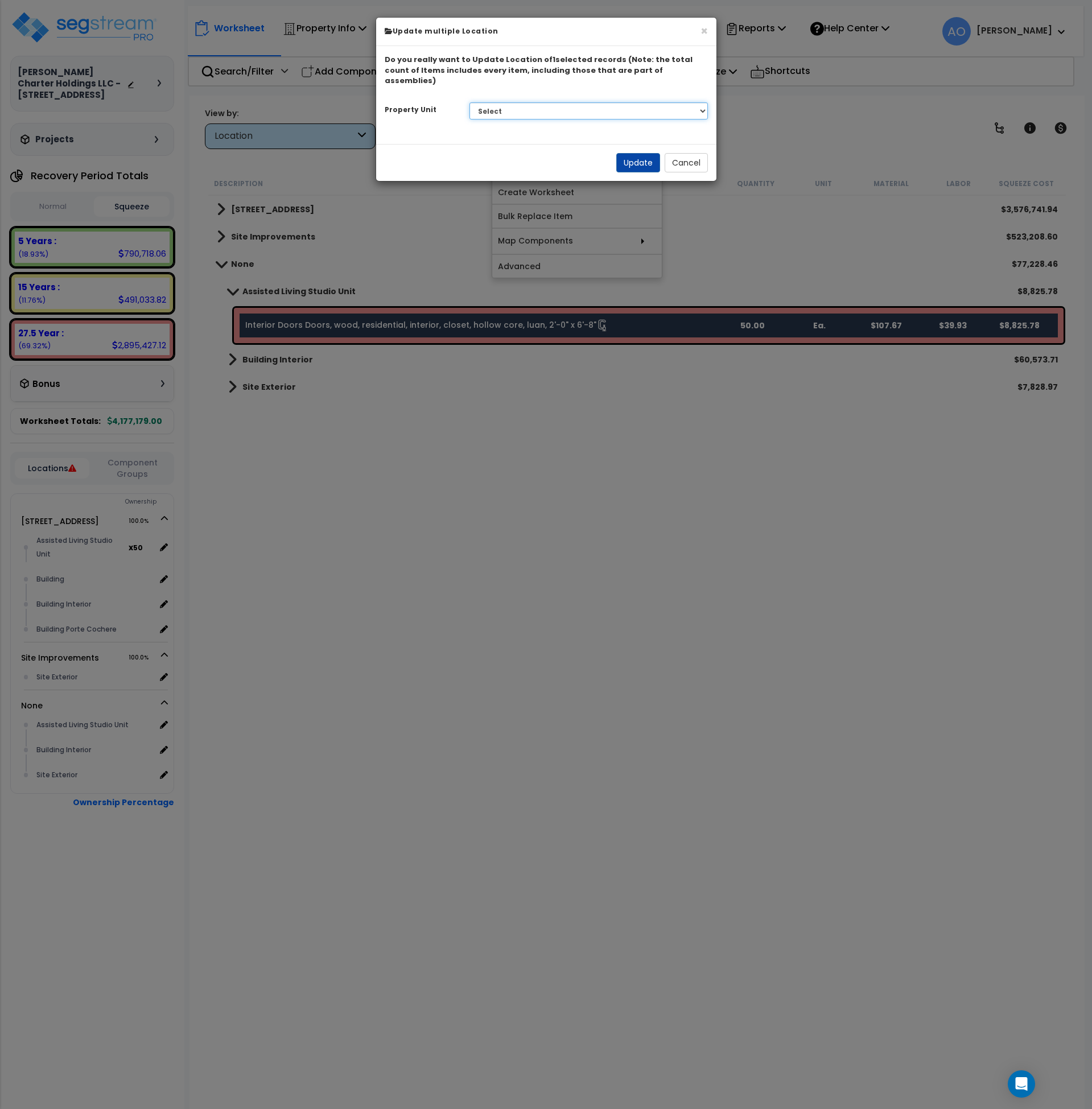
click at [500, 102] on select "Select 10107 Military Drive West Site Improvements" at bounding box center [589, 111] width 239 height 17
select select "167975"
click at [470, 102] on select "Select 10107 Military Drive West Site Improvements" at bounding box center [589, 111] width 239 height 17
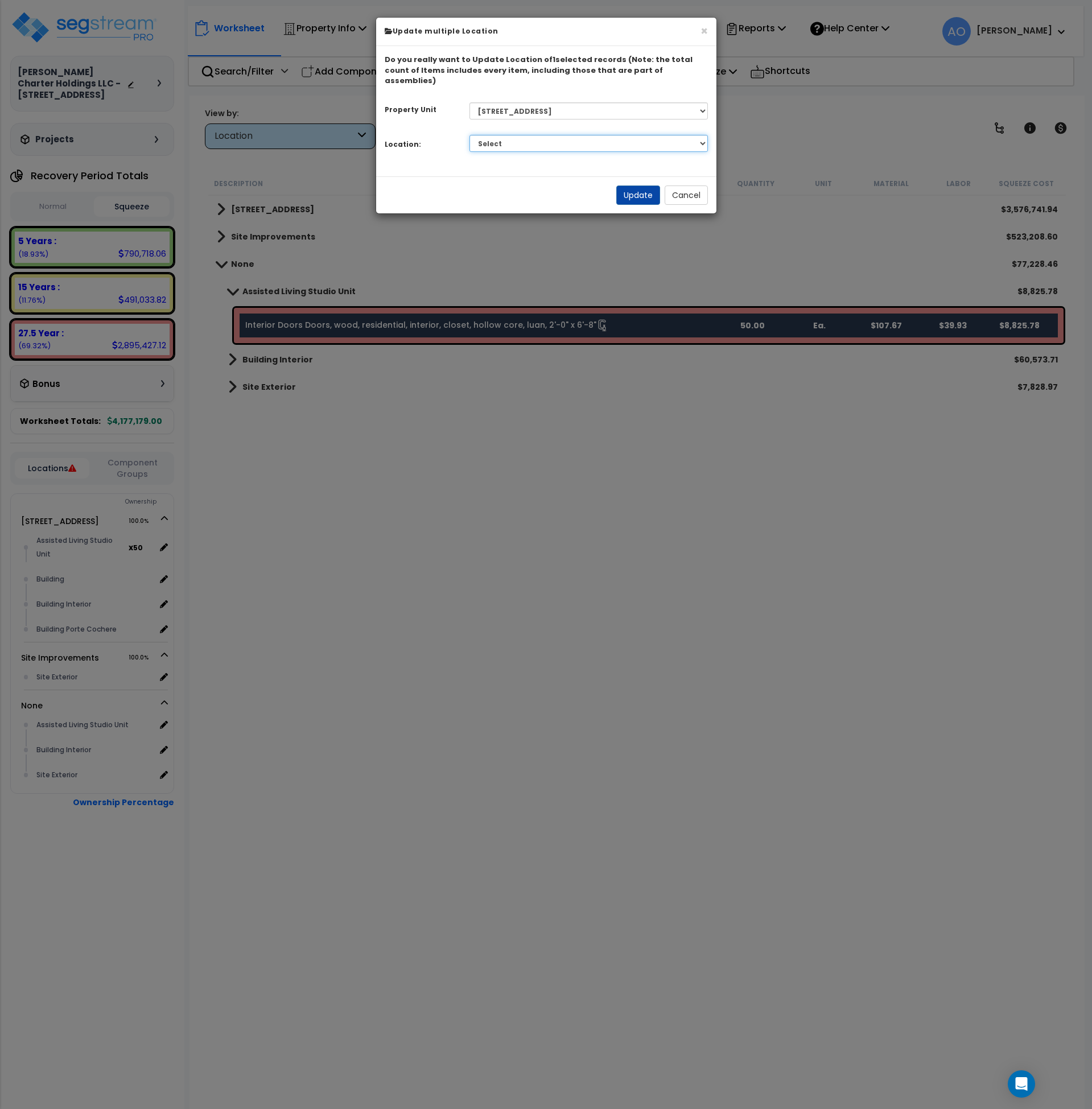
click at [512, 135] on select "Select Assisted Living Studio Unit Building Building Interior Building Porte Co…" at bounding box center [589, 143] width 239 height 17
select select "31781"
click at [470, 135] on select "Select Assisted Living Studio Unit Building Building Interior Building Porte Co…" at bounding box center [589, 143] width 239 height 17
click at [629, 185] on button "Update" at bounding box center [638, 195] width 44 height 19
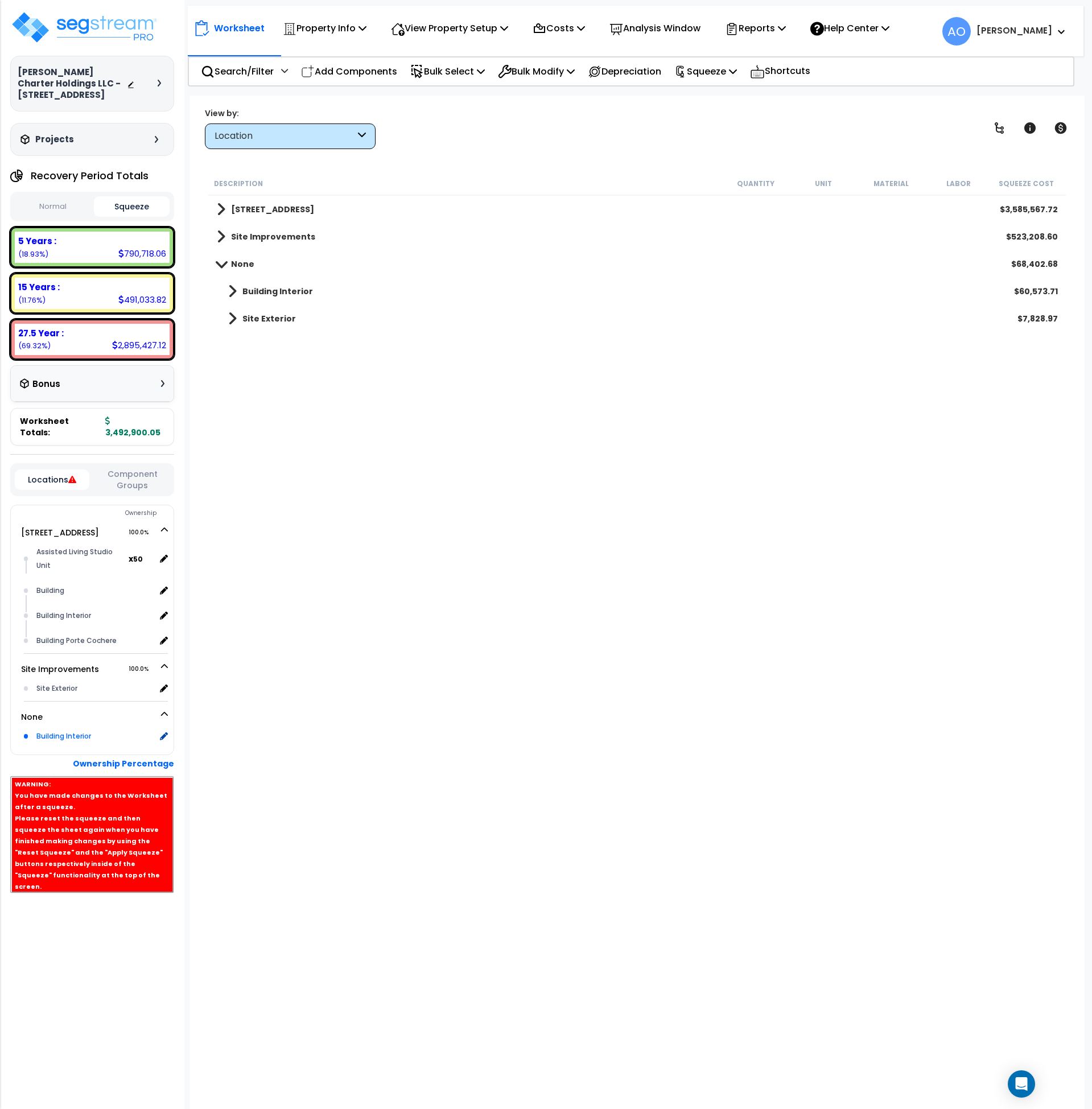
click at [62, 729] on div "Building Interior" at bounding box center [94, 736] width 122 height 13
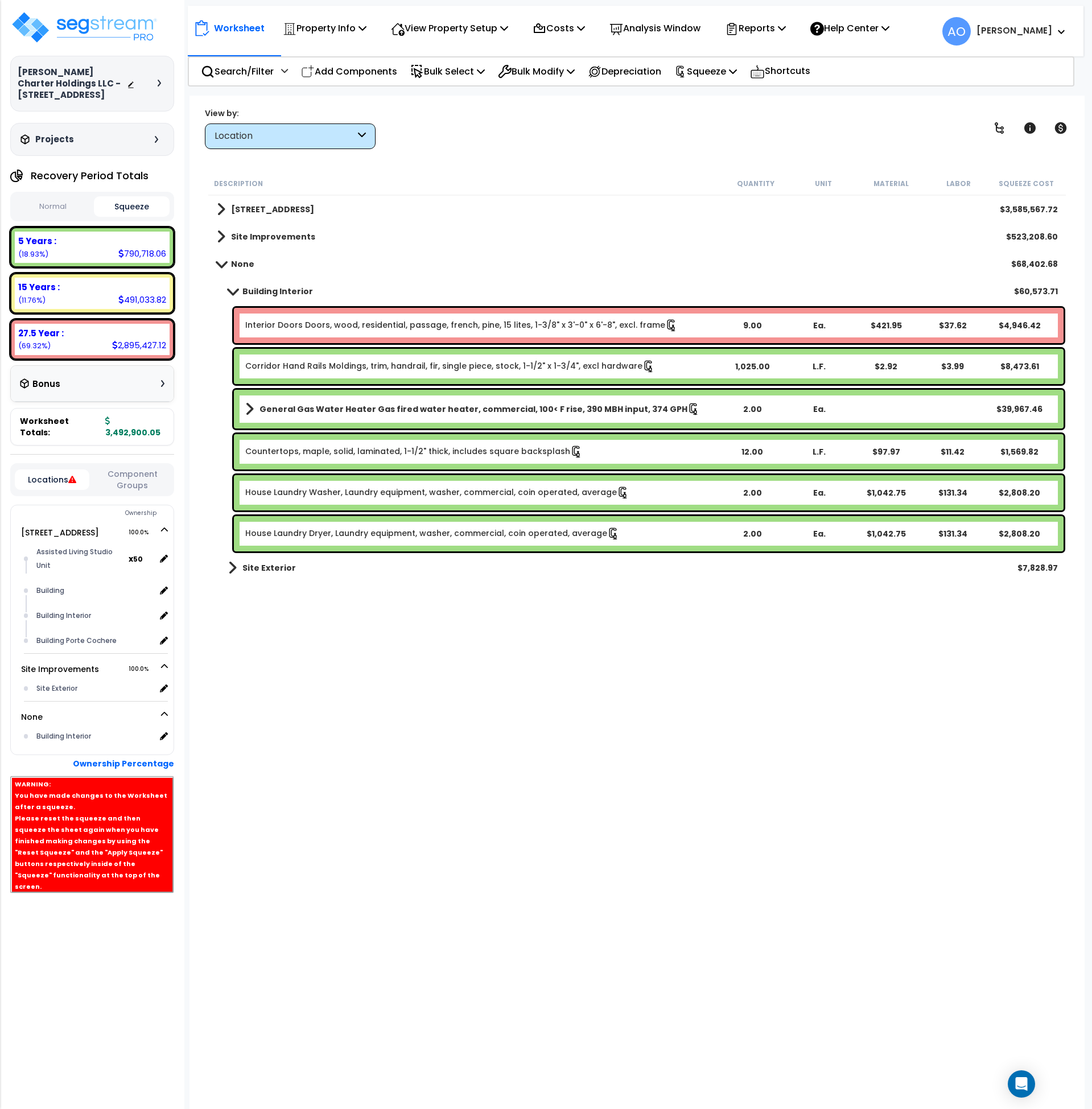
click at [307, 326] on link "Interior Doors Doors, wood, residential, passage, french, pine, 15 lites, 1-3/8…" at bounding box center [461, 325] width 432 height 13
click at [303, 331] on link "Interior Doors Doors, wood, residential, passage, french, pine, 15 lites, 1-3/8…" at bounding box center [461, 325] width 432 height 13
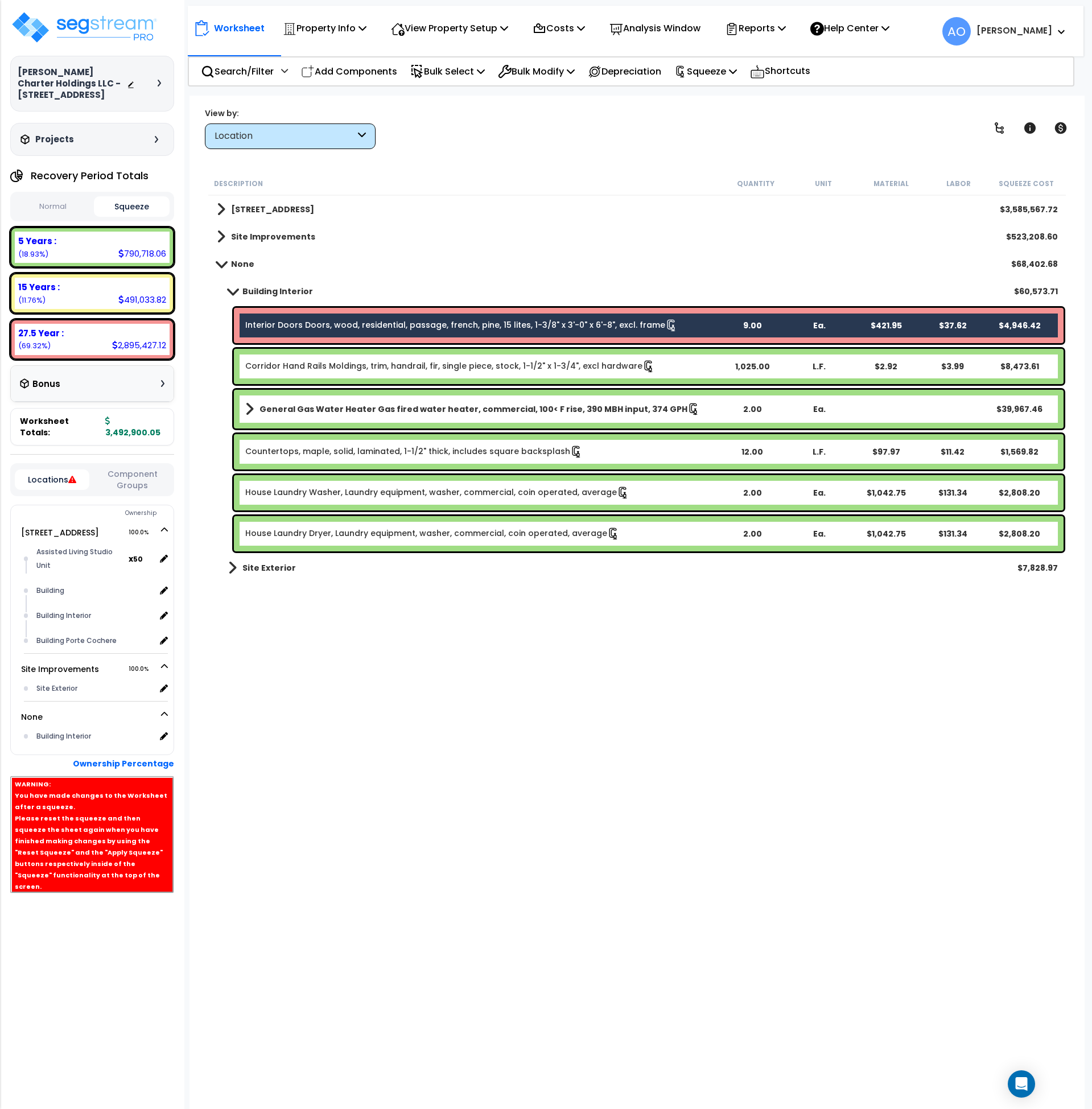
click at [301, 369] on link "Corridor Hand Rails Moldings, trim, handrail, fir, single piece, stock, 1-1/2" …" at bounding box center [450, 366] width 410 height 13
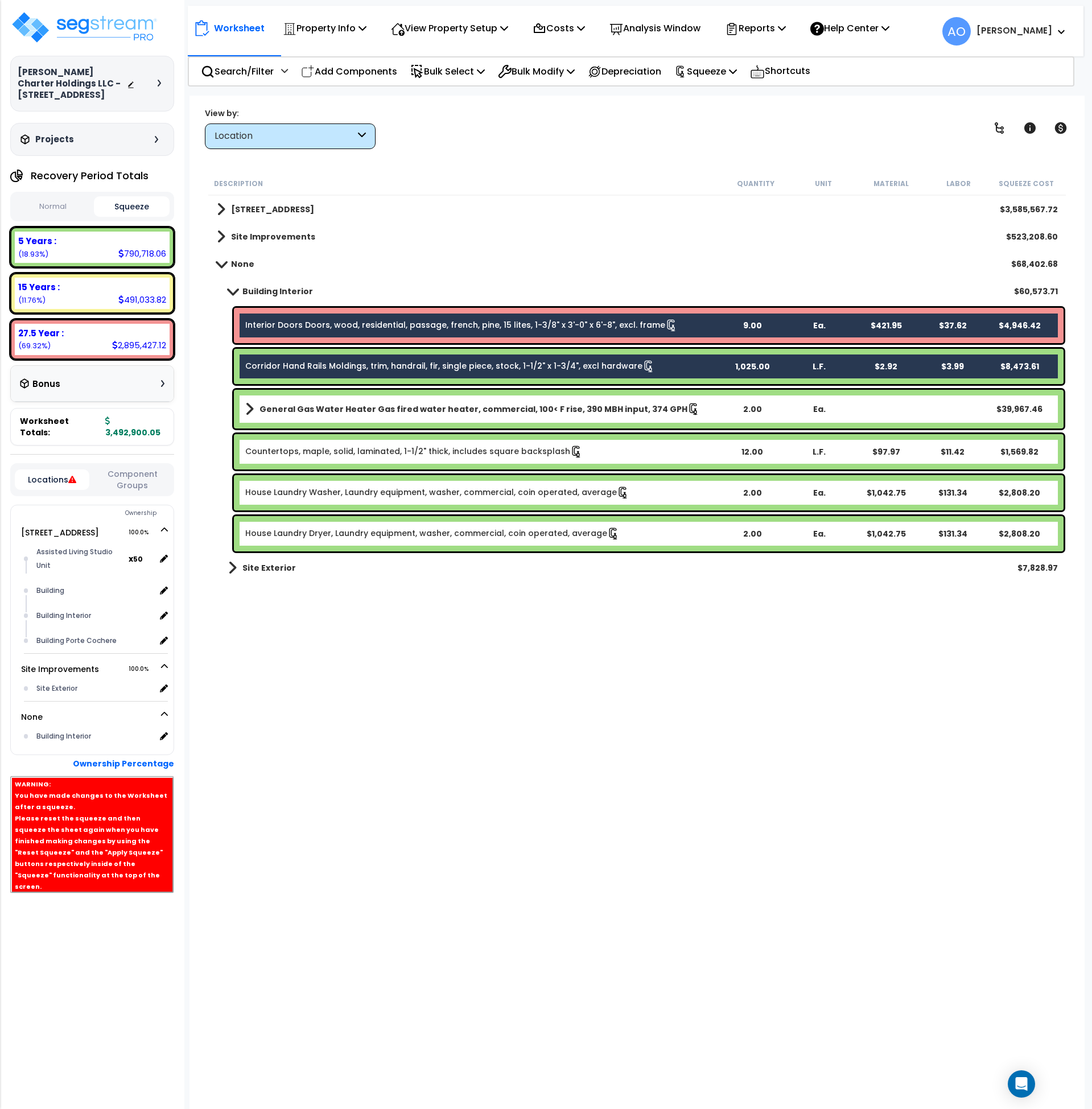
click at [308, 405] on b "General Gas Water Heater Gas fired water heater, commercial, 100< F rise, 390 M…" at bounding box center [473, 408] width 428 height 11
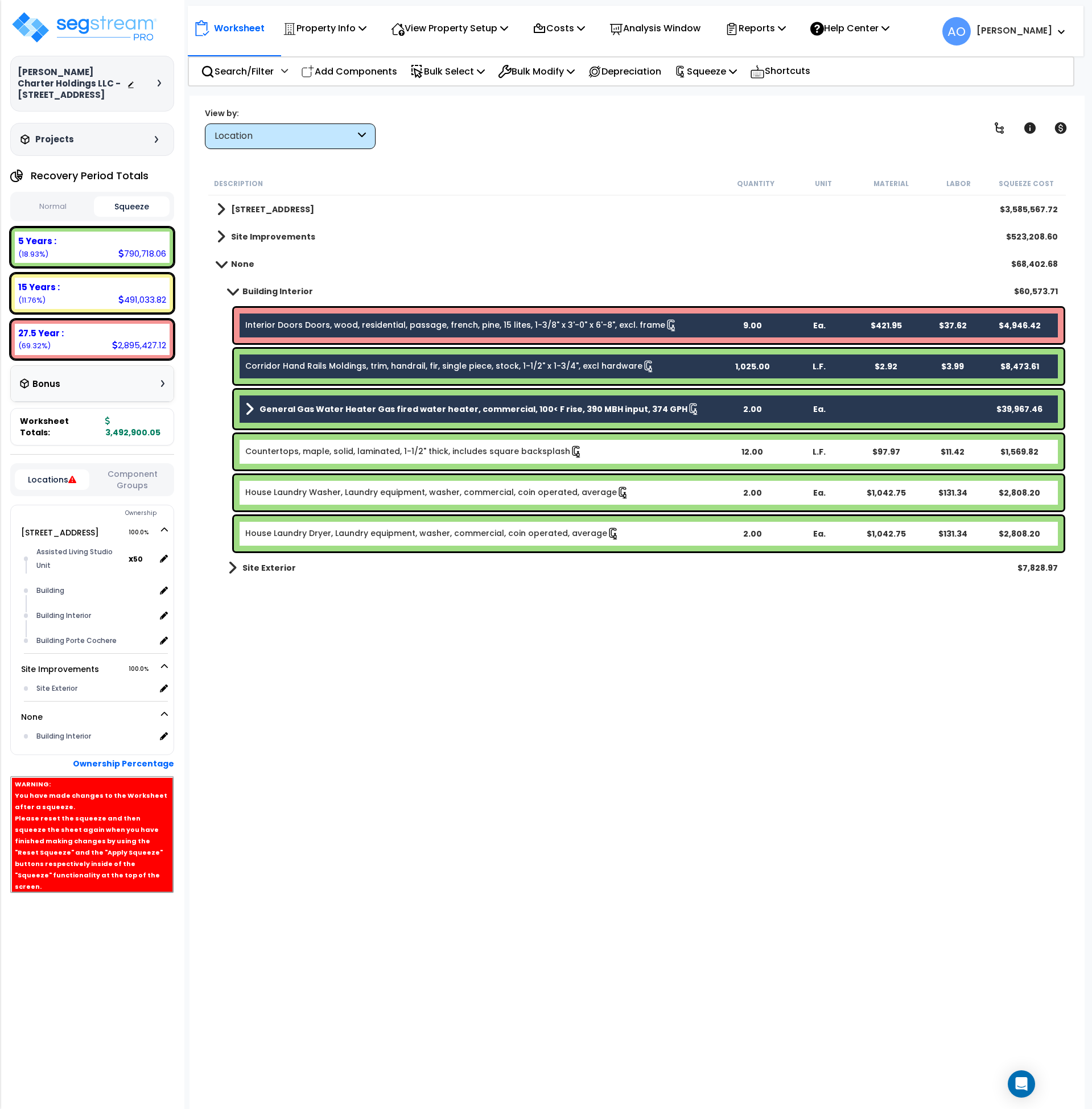
click at [317, 447] on link "Countertops, maple, solid, laminated, 1-1/2" thick, includes square backsplash" at bounding box center [414, 452] width 337 height 13
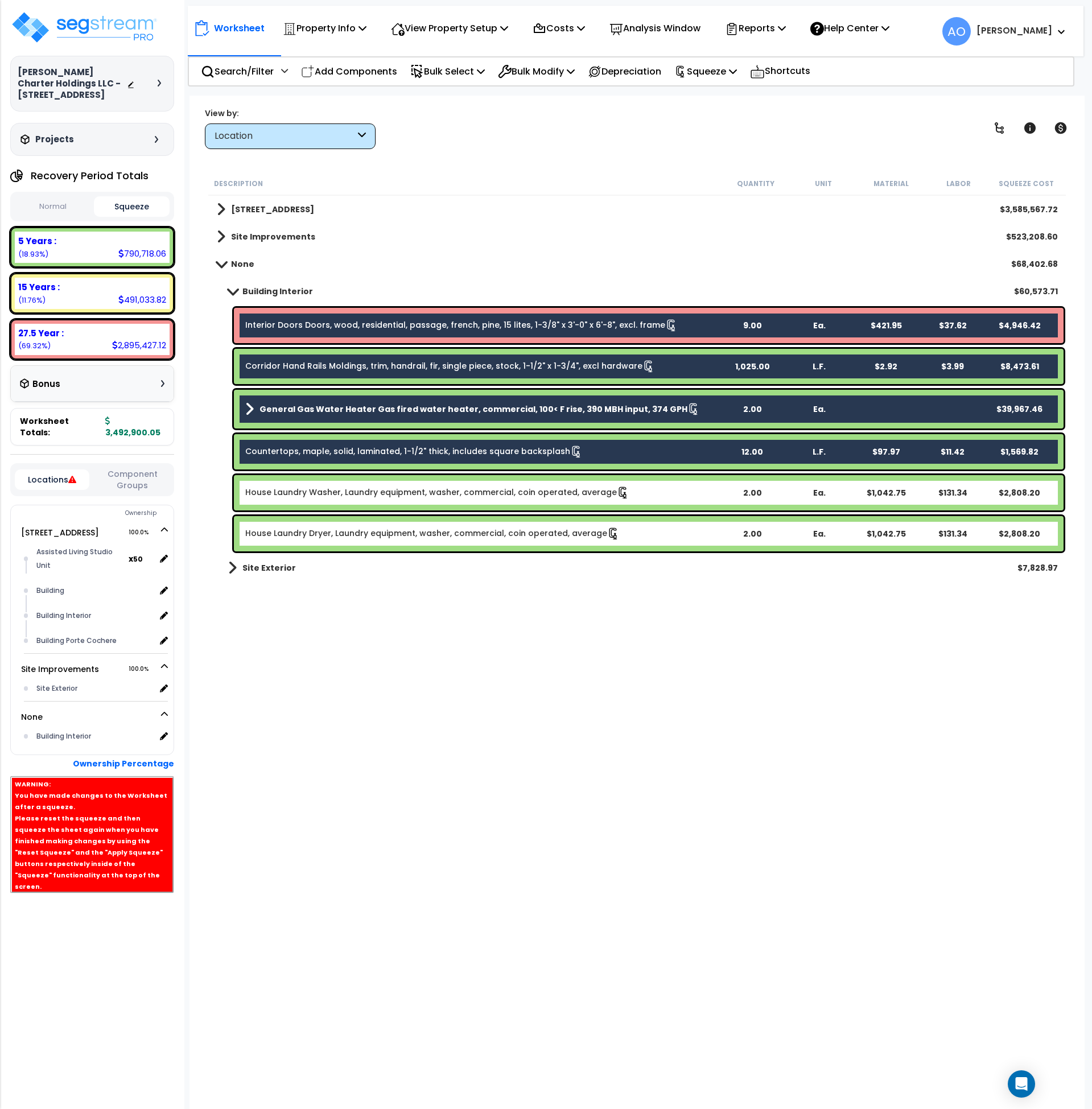
click at [321, 506] on div "House Laundry Washer, Laundry equipment, washer, commercial, coin operated, ave…" at bounding box center [648, 492] width 829 height 35
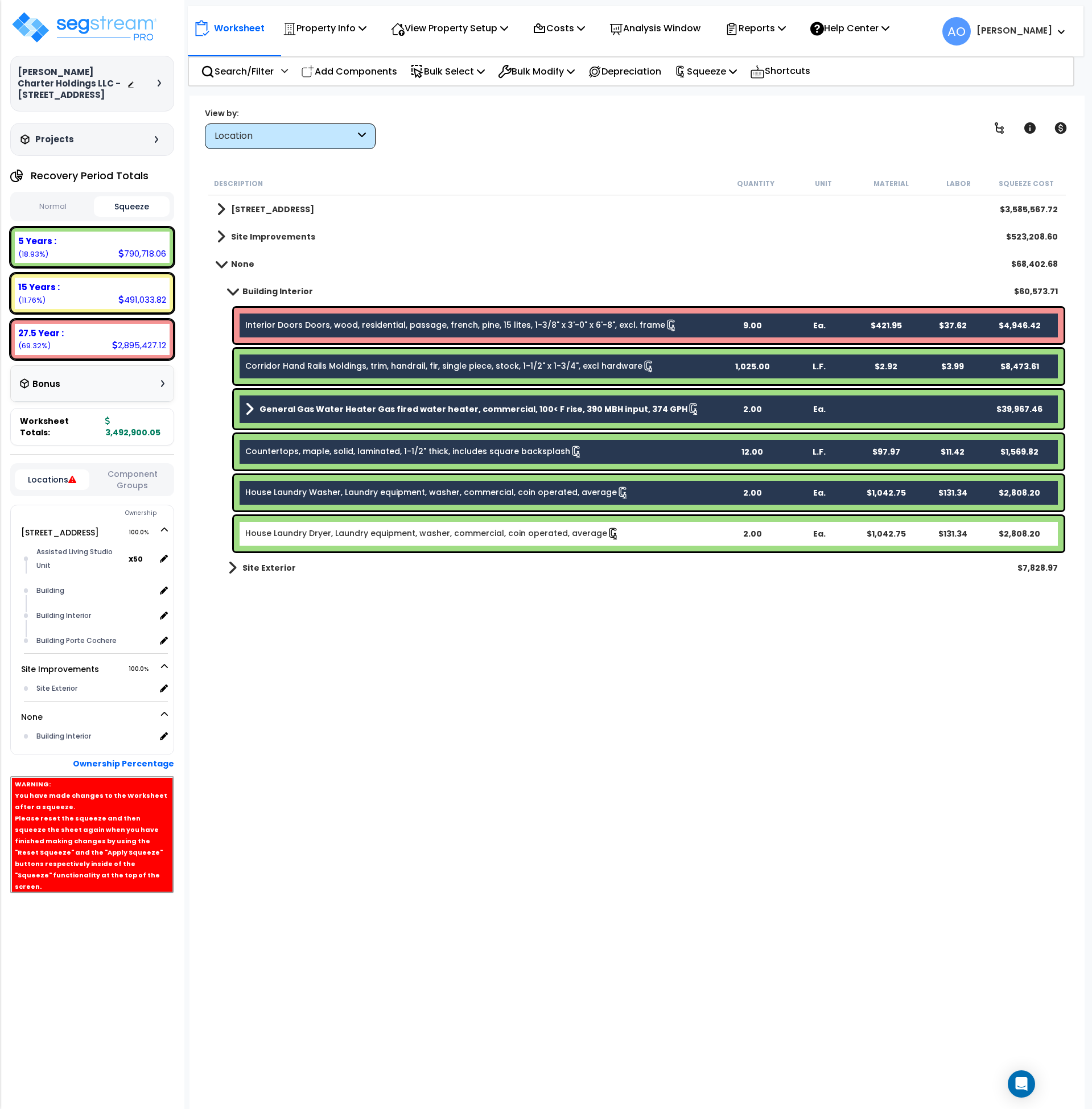
click at [331, 526] on div "House Laundry Dryer, Laundry equipment, washer, commercial, coin operated, aver…" at bounding box center [648, 533] width 829 height 35
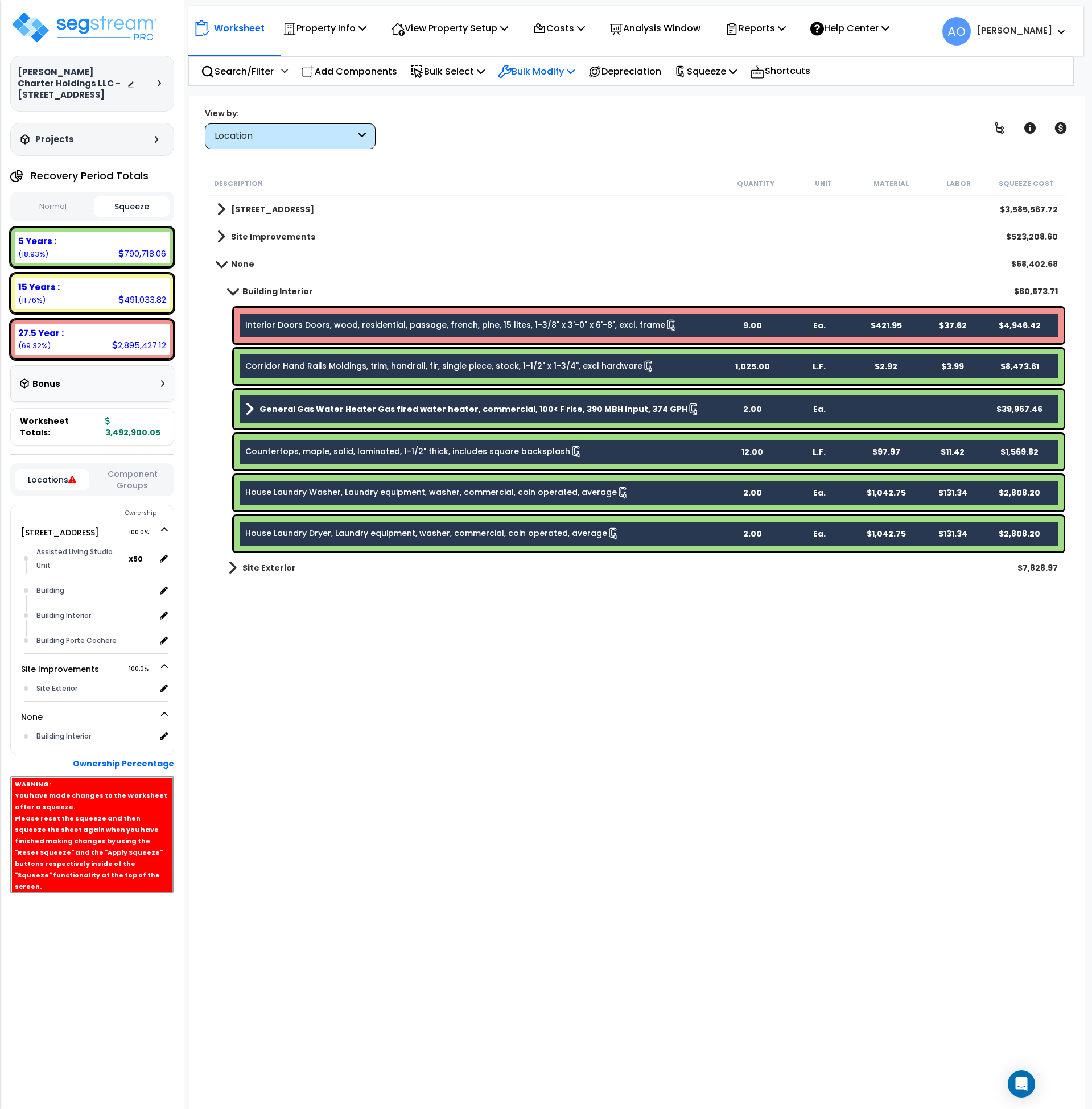
click at [522, 67] on p "Bulk Modify" at bounding box center [536, 71] width 77 height 16
click at [559, 144] on link "Modify Location of Selected" at bounding box center [577, 144] width 170 height 22
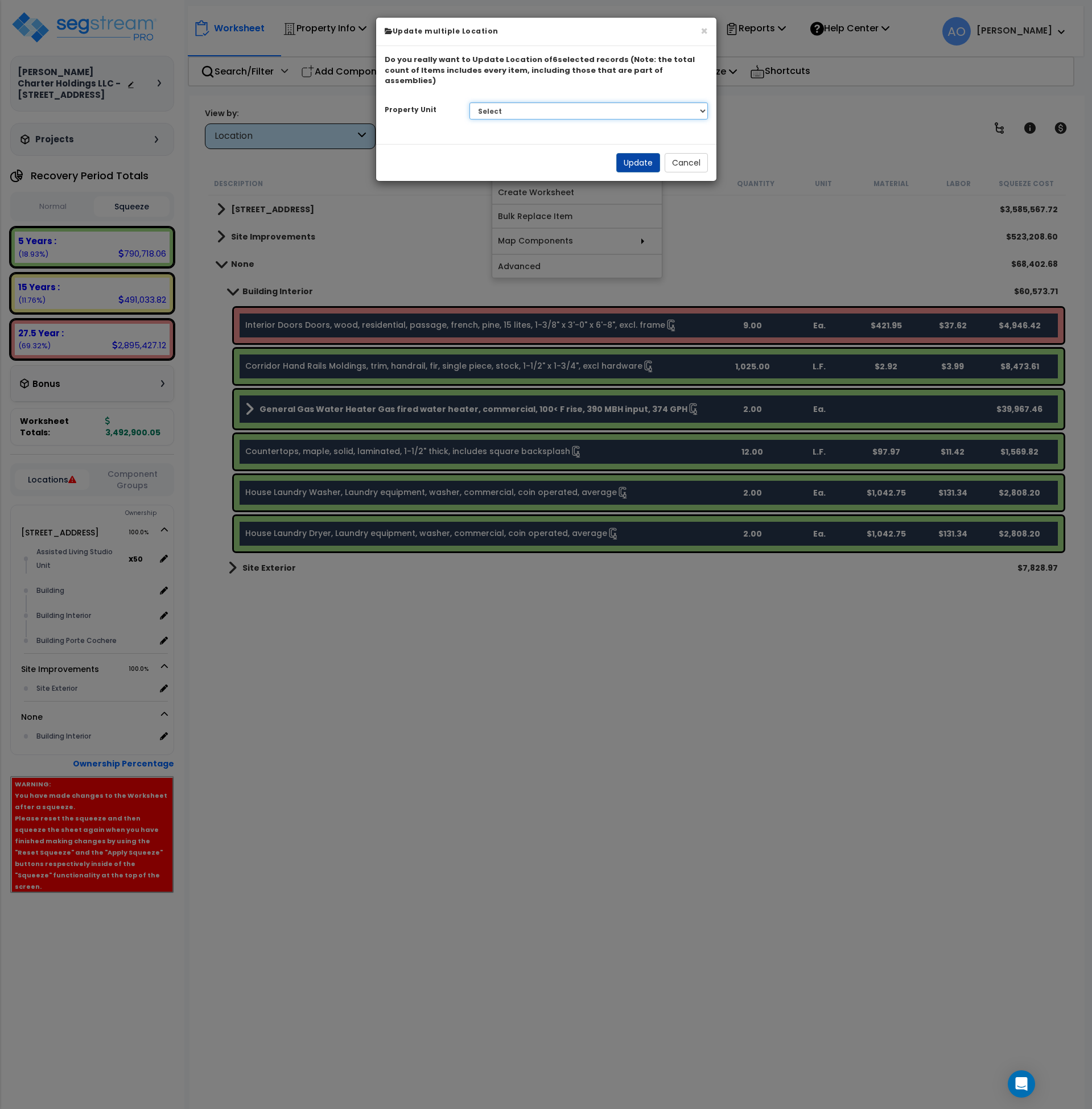
click at [536, 102] on select "Select 10107 Military Drive West Site Improvements" at bounding box center [589, 111] width 239 height 17
select select "167975"
click at [470, 102] on select "Select 10107 Military Drive West Site Improvements" at bounding box center [589, 111] width 239 height 17
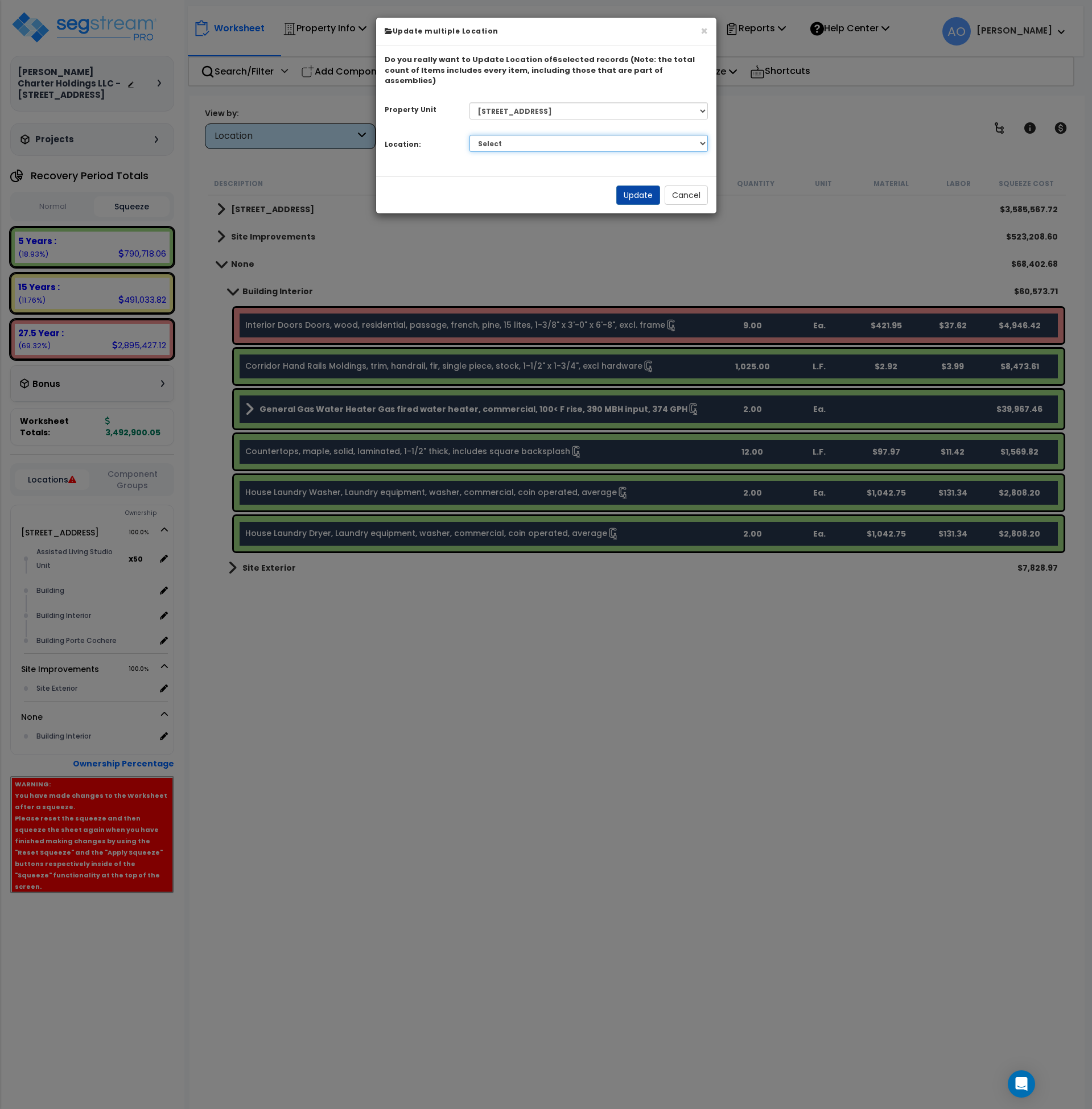
click at [539, 135] on select "Select Assisted Living Studio Unit Building Building Interior Building Porte Co…" at bounding box center [589, 143] width 239 height 17
select select "461"
click at [470, 135] on select "Select Assisted Living Studio Unit Building Building Interior Building Porte Co…" at bounding box center [589, 143] width 239 height 17
click at [642, 187] on button "Update" at bounding box center [638, 195] width 44 height 19
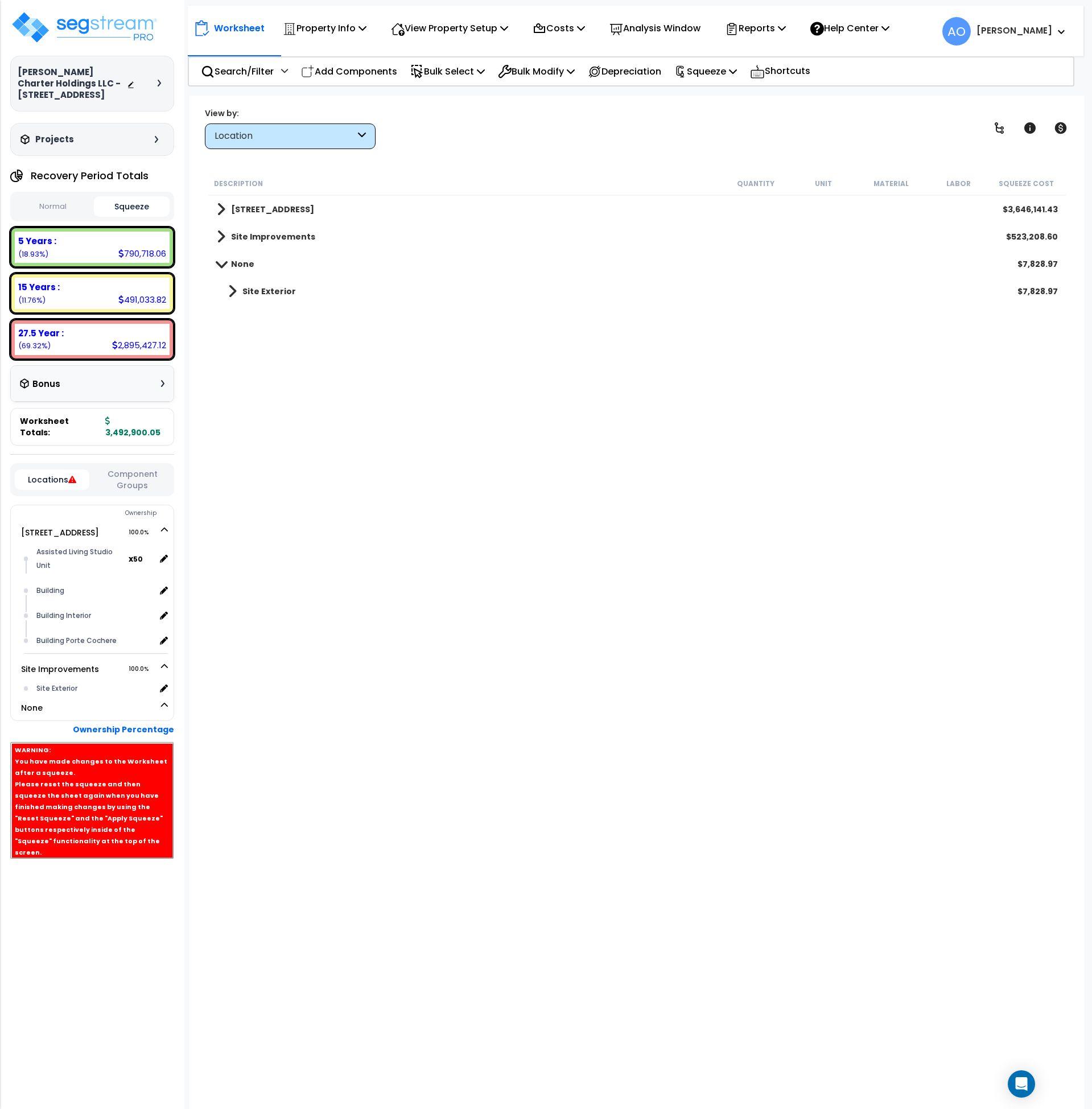
click at [266, 291] on b "Site Exterior" at bounding box center [269, 291] width 54 height 11
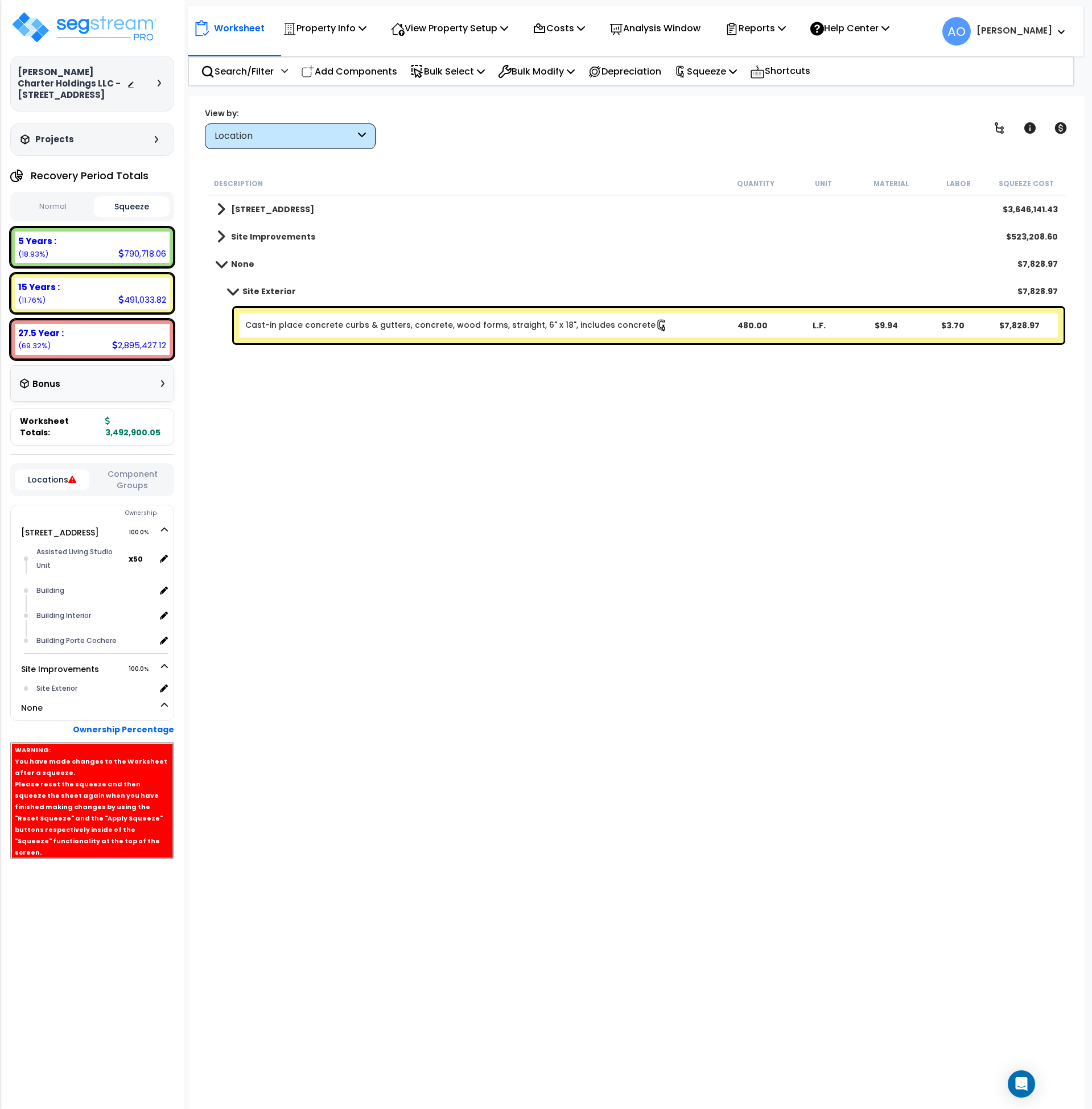
click at [303, 329] on link "Cast-in place concrete curbs & gutters, concrete, wood forms, straight, 6" x 18…" at bounding box center [456, 325] width 423 height 13
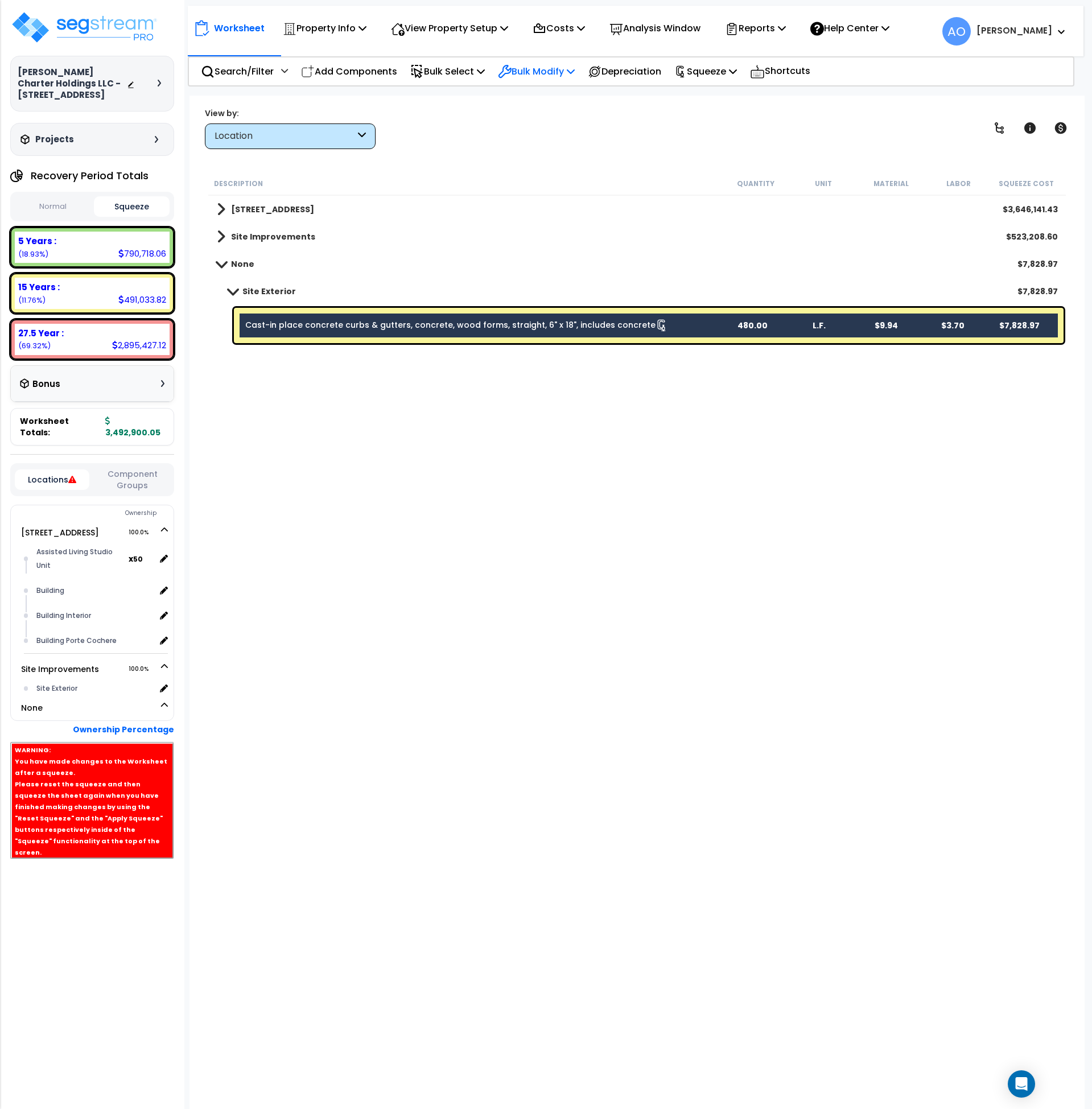
click at [521, 76] on p "Bulk Modify" at bounding box center [536, 71] width 77 height 16
click at [544, 142] on link "Modify Location of Selected" at bounding box center [577, 144] width 170 height 22
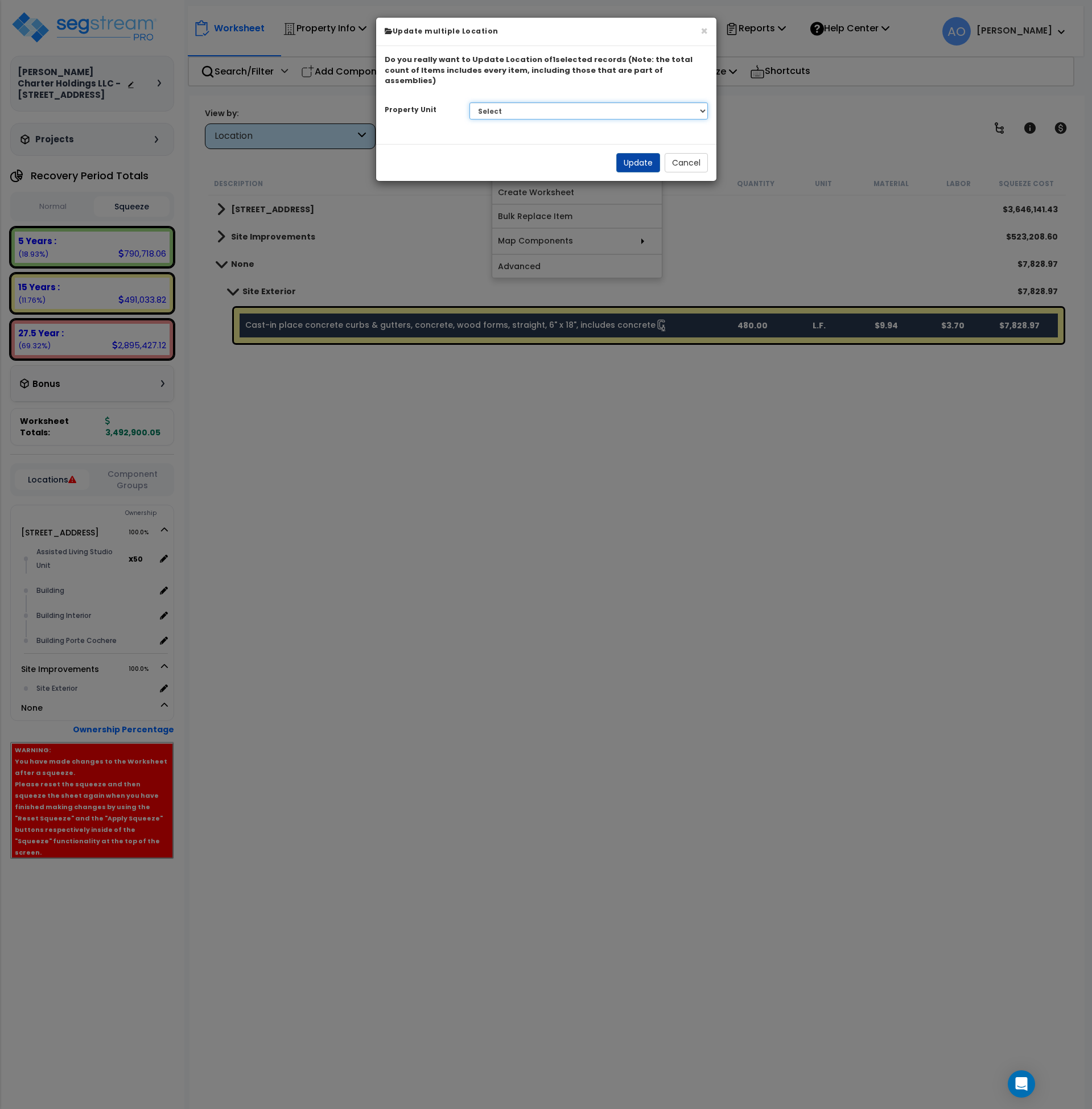
click at [524, 102] on select "Select 10107 Military Drive West Site Improvements" at bounding box center [589, 111] width 239 height 17
select select "167977"
click at [470, 102] on select "Select 10107 Military Drive West Site Improvements" at bounding box center [589, 111] width 239 height 17
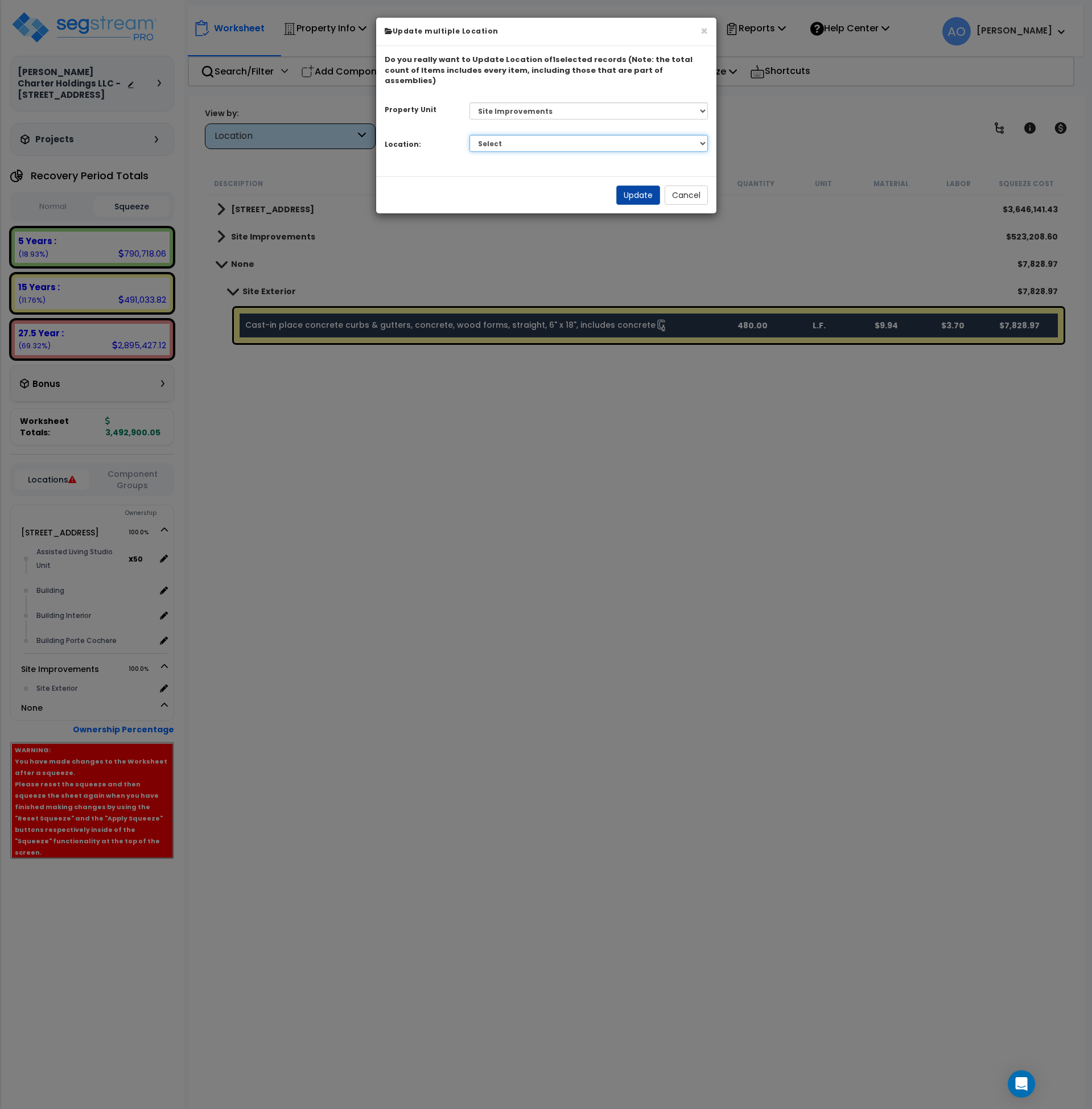
click at [527, 135] on select "Select Site Exterior Add Additional Location" at bounding box center [589, 143] width 239 height 17
select select "462"
click at [470, 135] on select "Select Site Exterior Add Additional Location" at bounding box center [589, 143] width 239 height 17
click at [636, 185] on button "Update" at bounding box center [638, 195] width 44 height 19
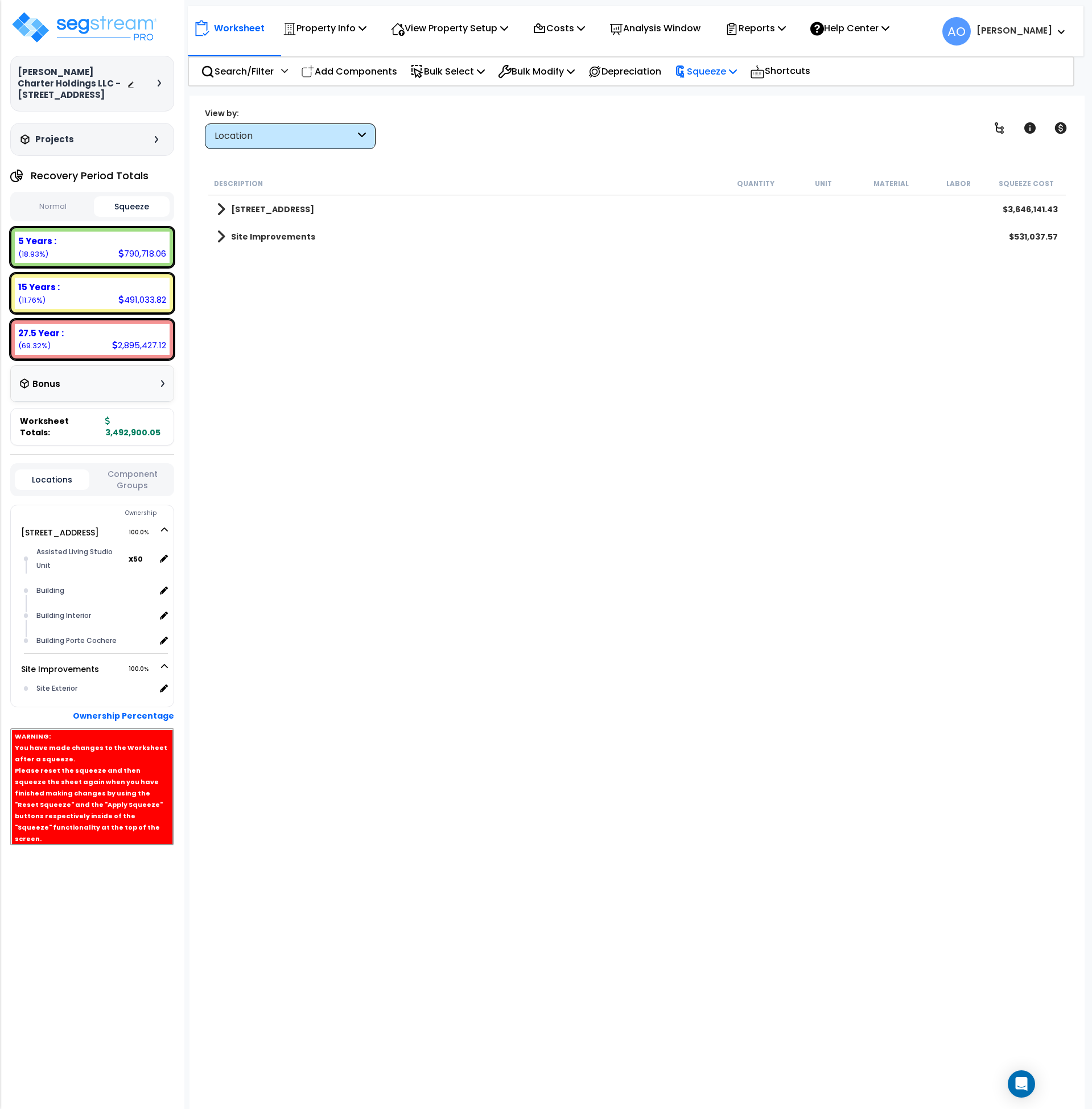
click at [718, 73] on p "Squeeze" at bounding box center [705, 71] width 63 height 16
click at [713, 102] on link "Re-squeeze" at bounding box center [725, 98] width 113 height 26
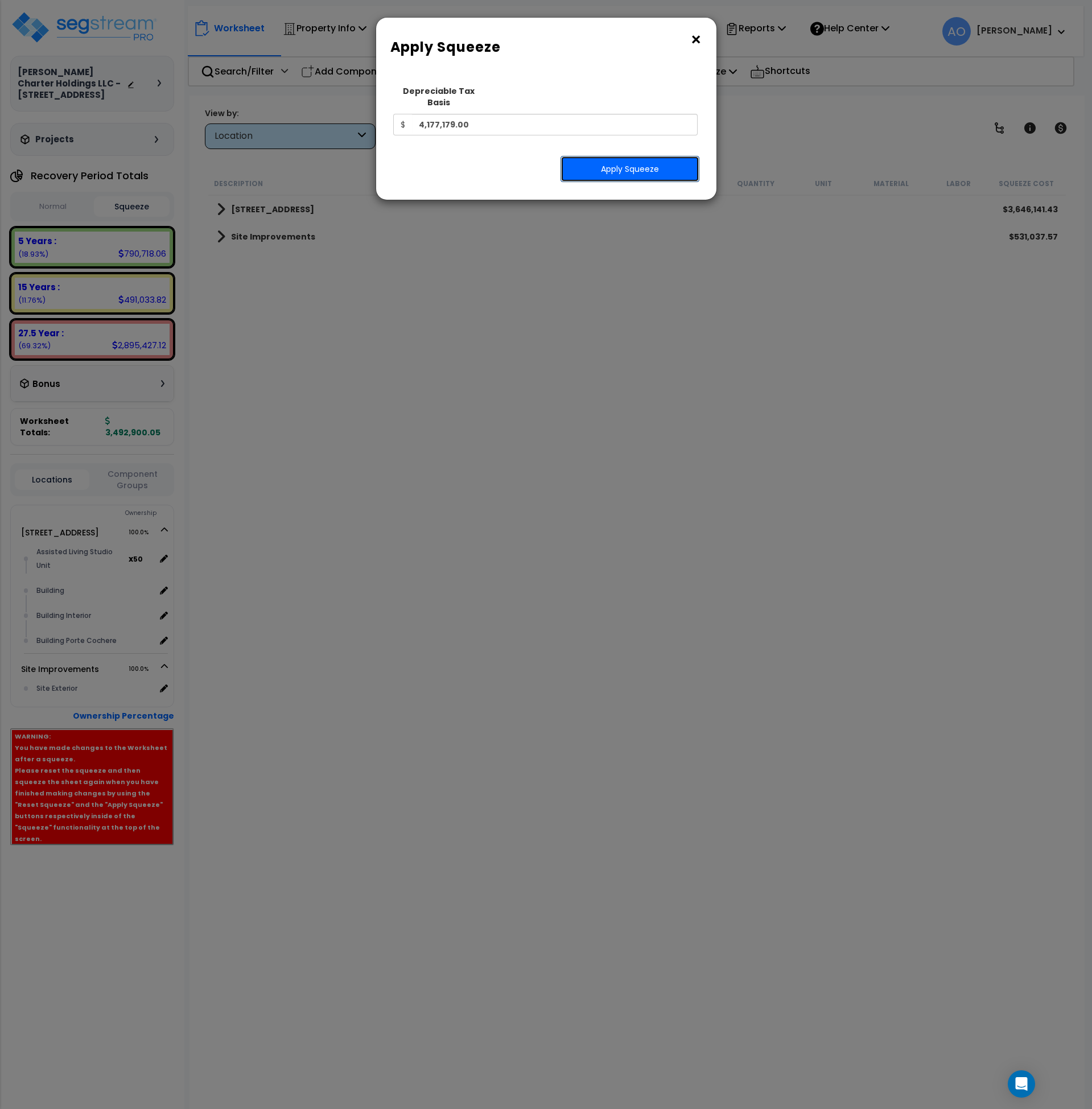
click at [602, 156] on button "Apply Squeeze" at bounding box center [630, 168] width 139 height 26
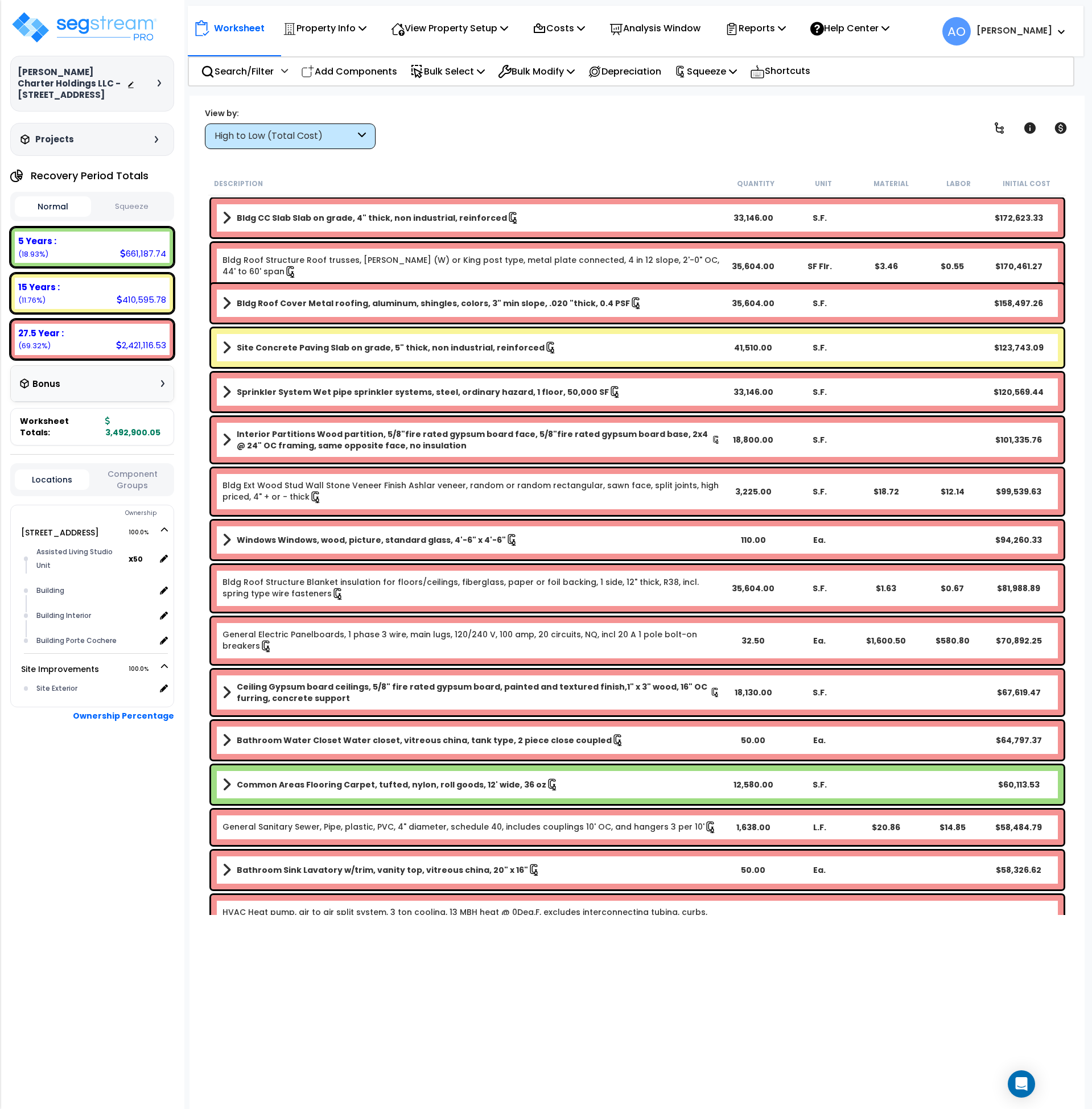
click at [135, 203] on button "Squeeze" at bounding box center [132, 206] width 76 height 20
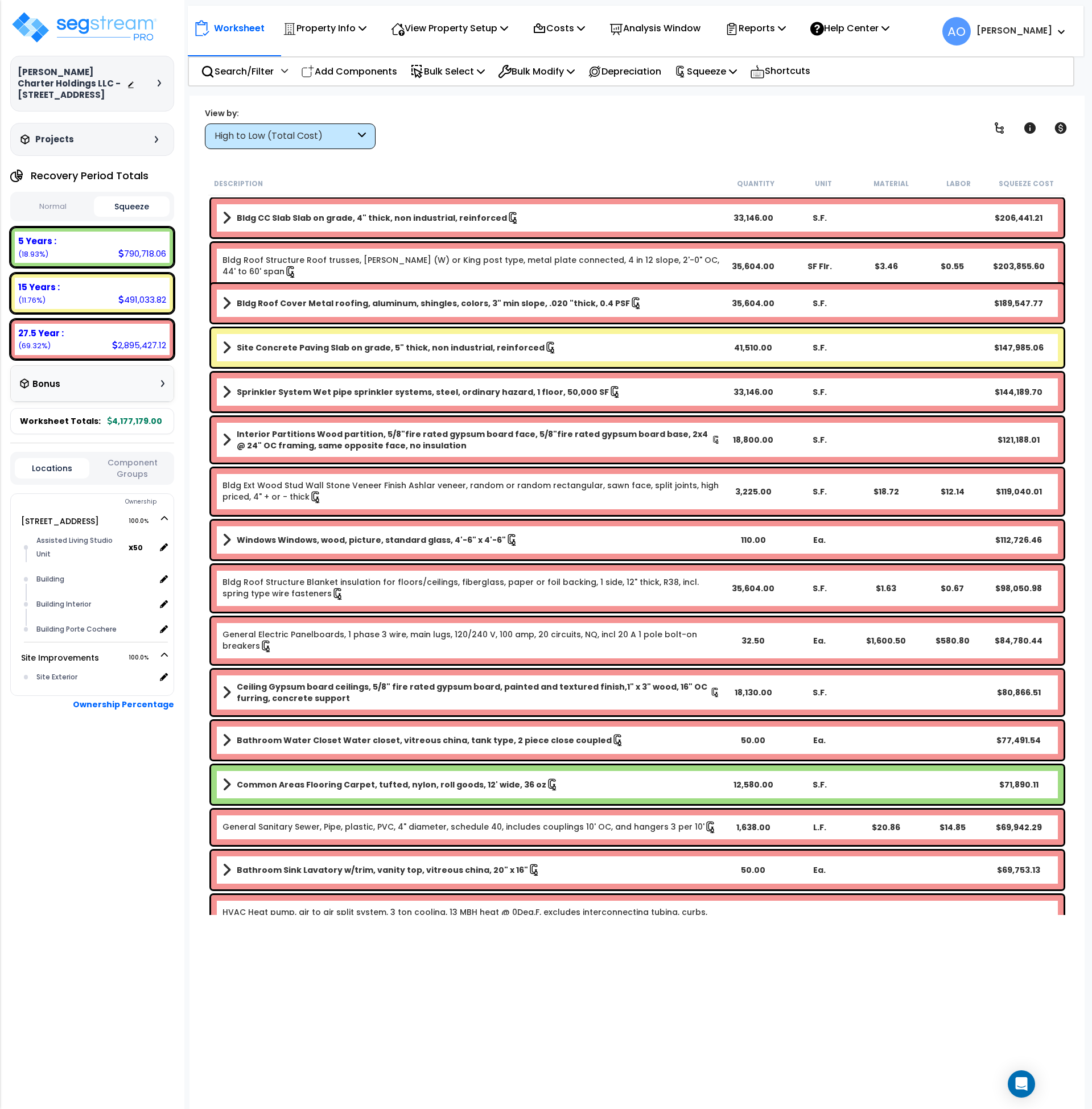
click at [453, 349] on b "Site Concrete Paving Slab on grade, 5" thick, non industrial, reinforced" at bounding box center [390, 347] width 308 height 11
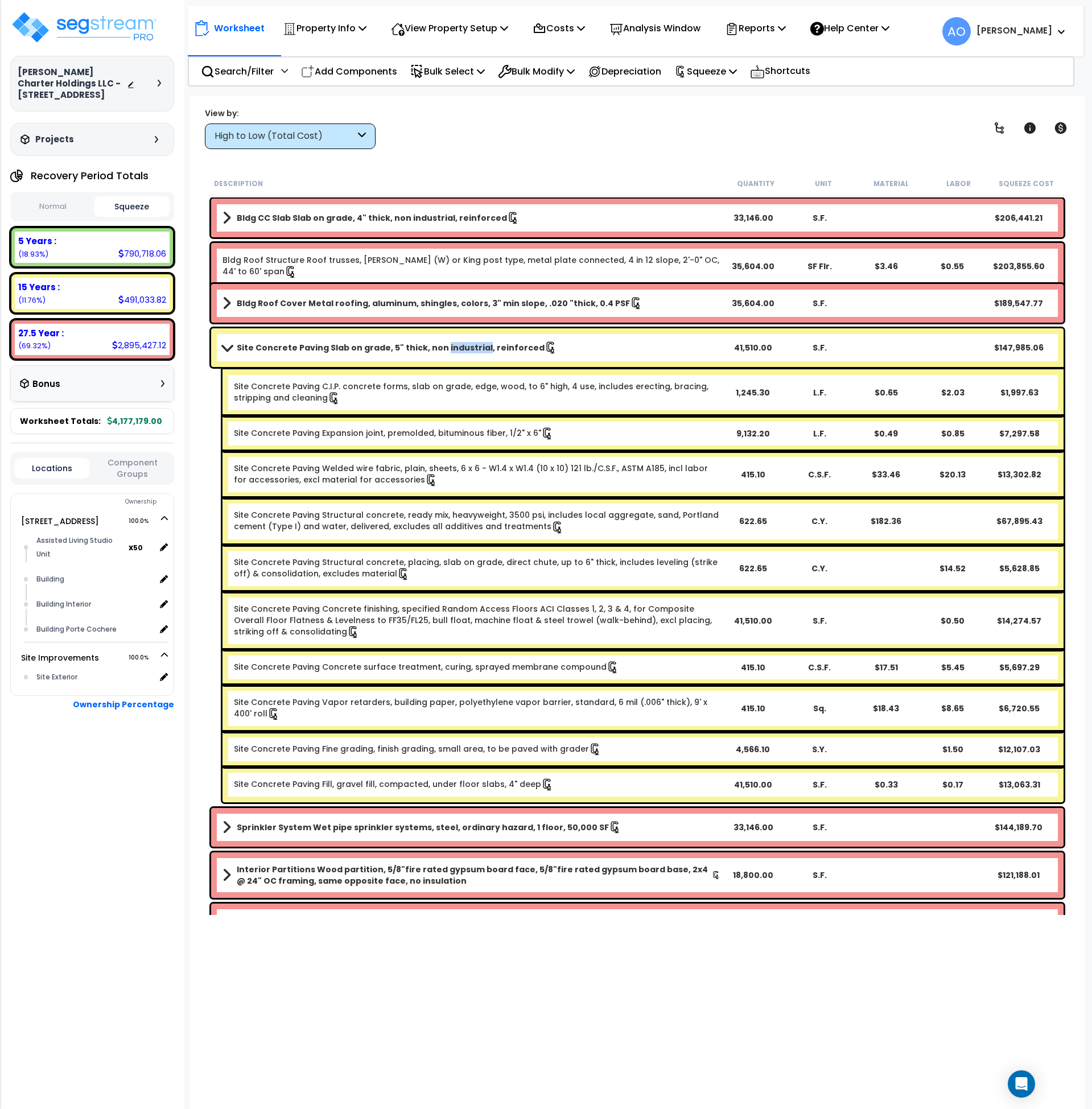
click at [453, 349] on b "Site Concrete Paving Slab on grade, 5" thick, non industrial, reinforced" at bounding box center [390, 347] width 308 height 11
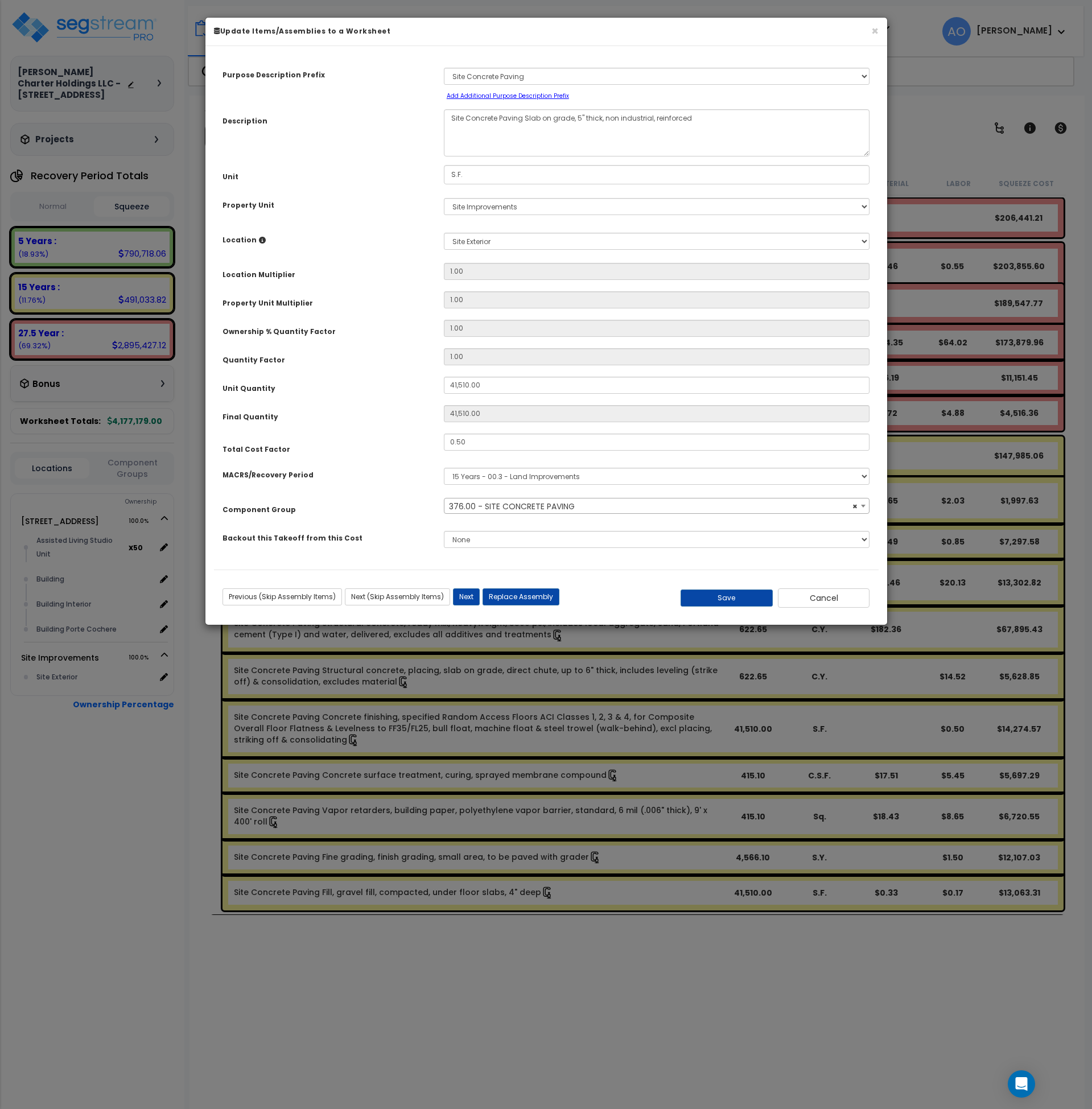
select select "46172"
click at [831, 600] on button "Cancel" at bounding box center [823, 598] width 92 height 19
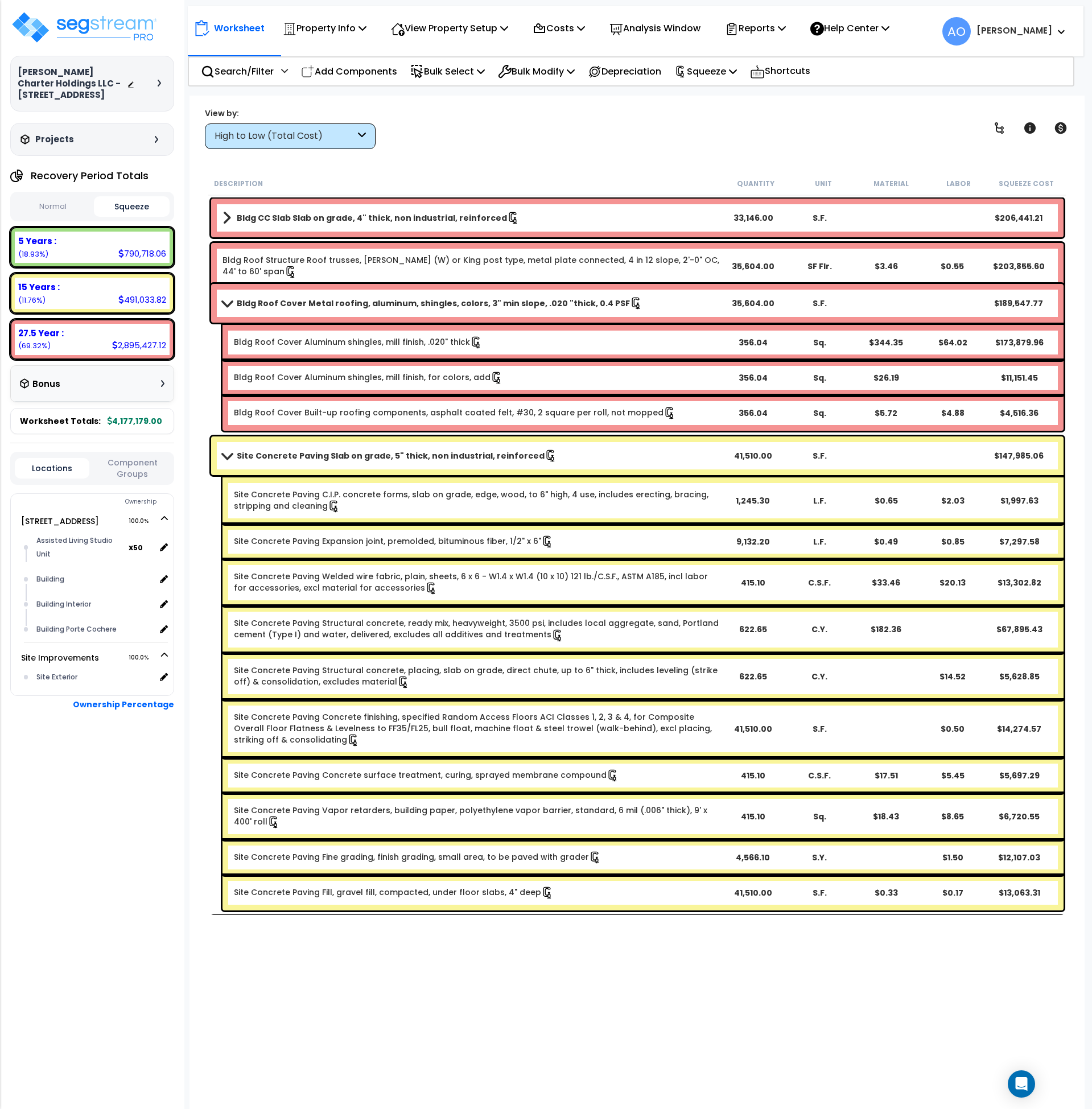
click at [282, 458] on b "Site Concrete Paving Slab on grade, 5" thick, non industrial, reinforced" at bounding box center [390, 455] width 308 height 11
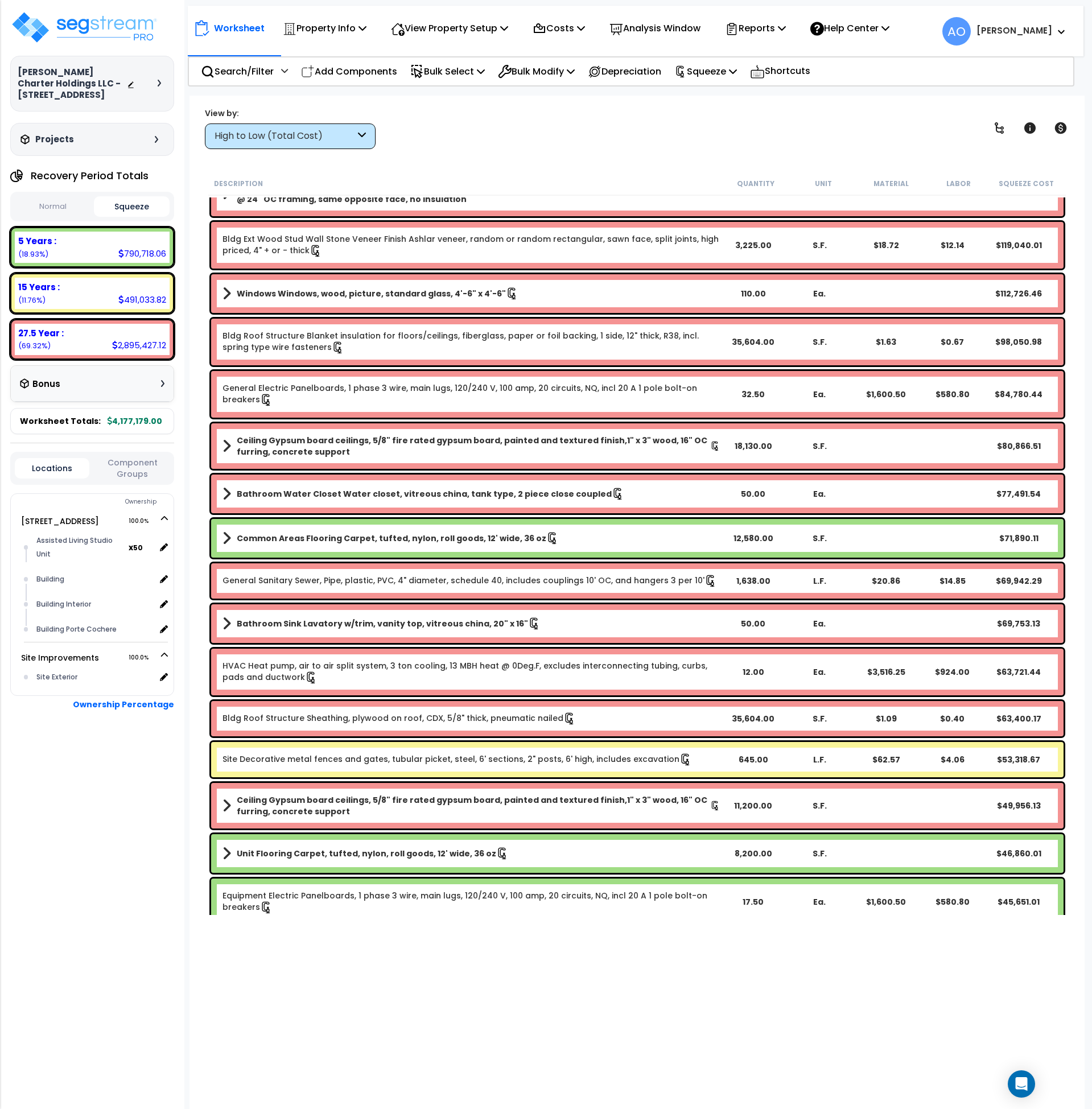
scroll to position [355, 0]
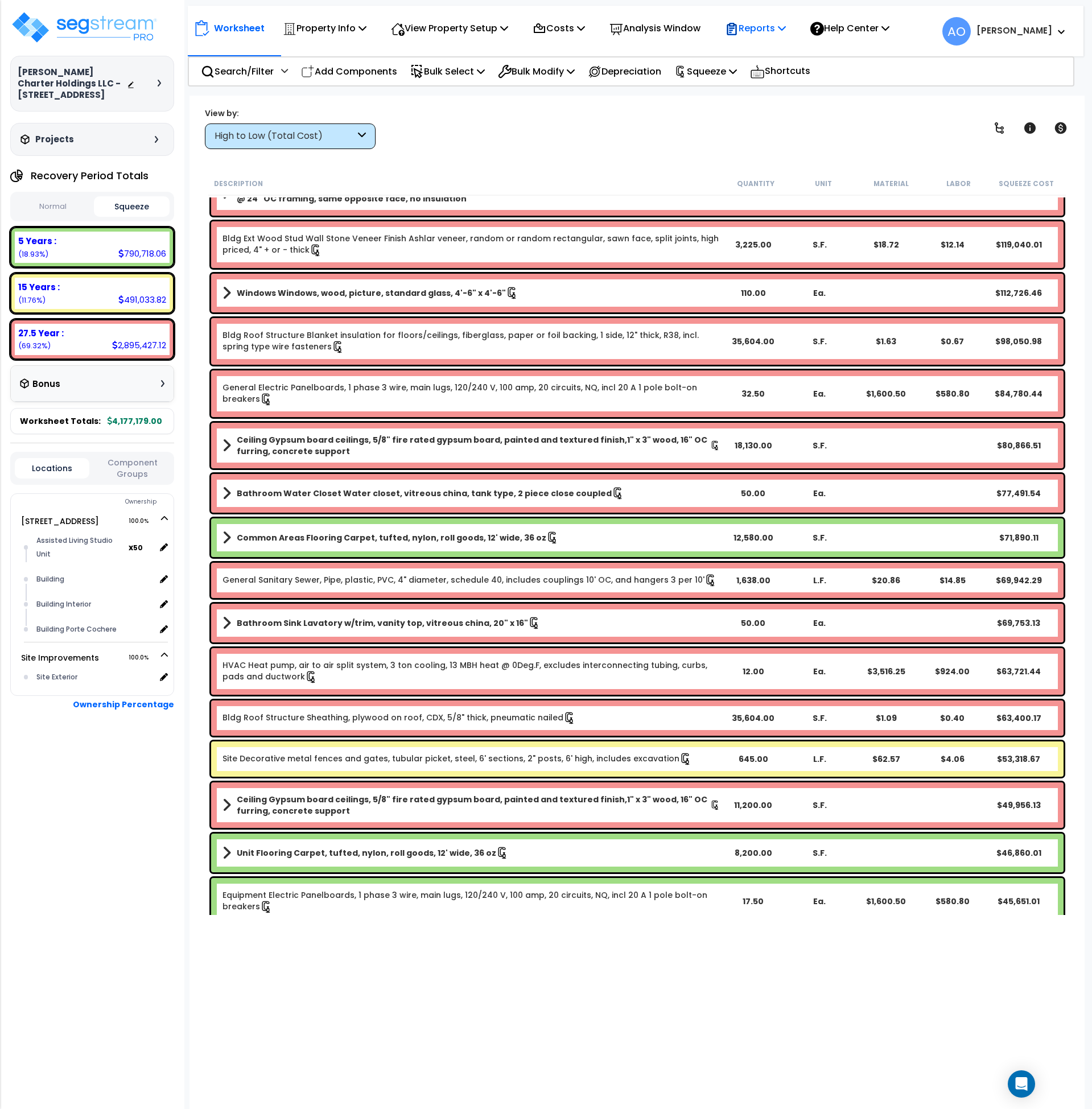
click at [738, 27] on icon at bounding box center [731, 29] width 13 height 13
click at [763, 76] on link "Manage Report Images" at bounding box center [776, 78] width 113 height 22
